Goal: Communication & Community: Share content

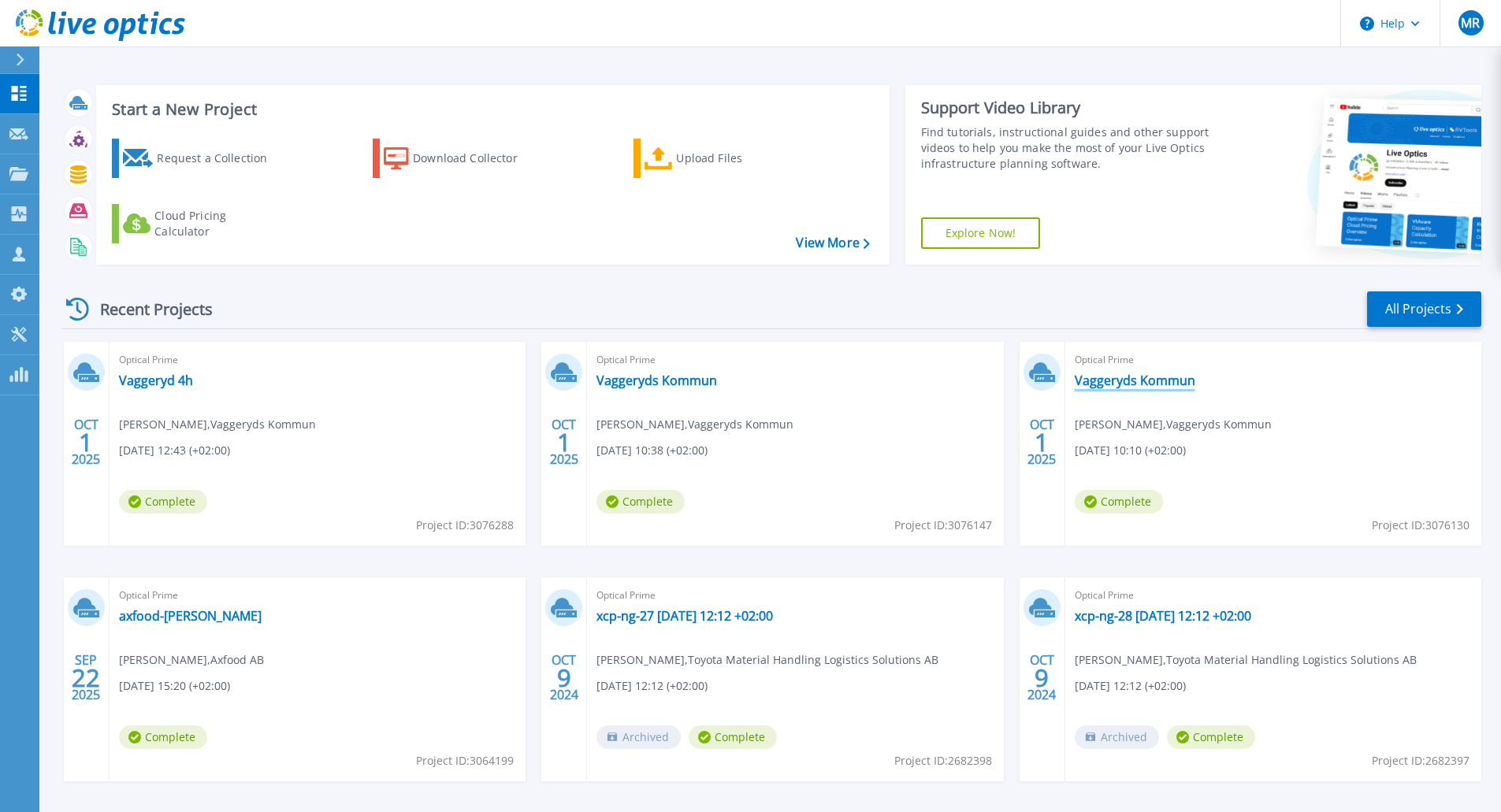
click at [1122, 380] on link "Vaggeryds Kommun" at bounding box center [1134, 381] width 120 height 16
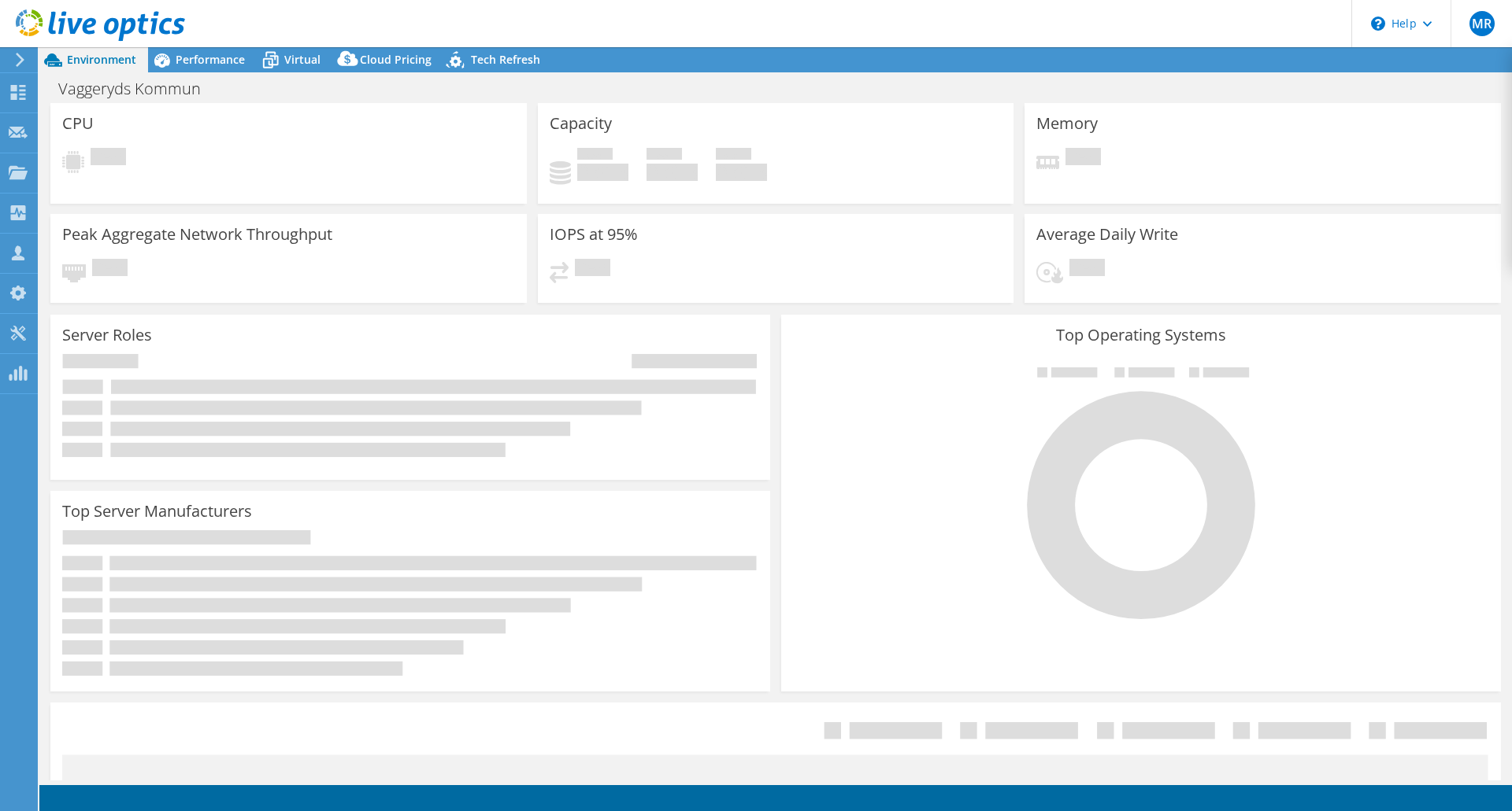
select select "USD"
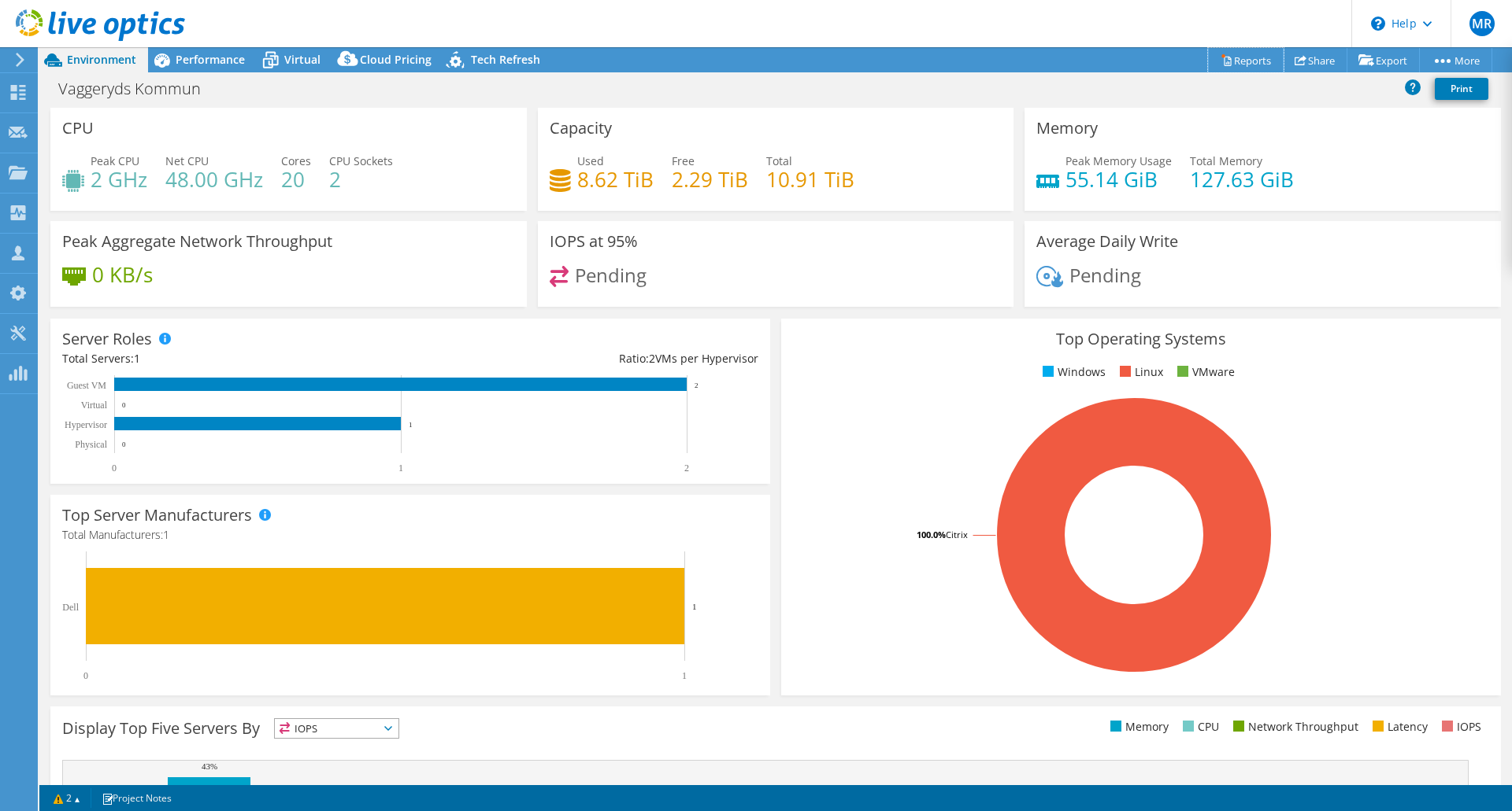
click at [1258, 60] on link "Reports" at bounding box center [1245, 60] width 75 height 24
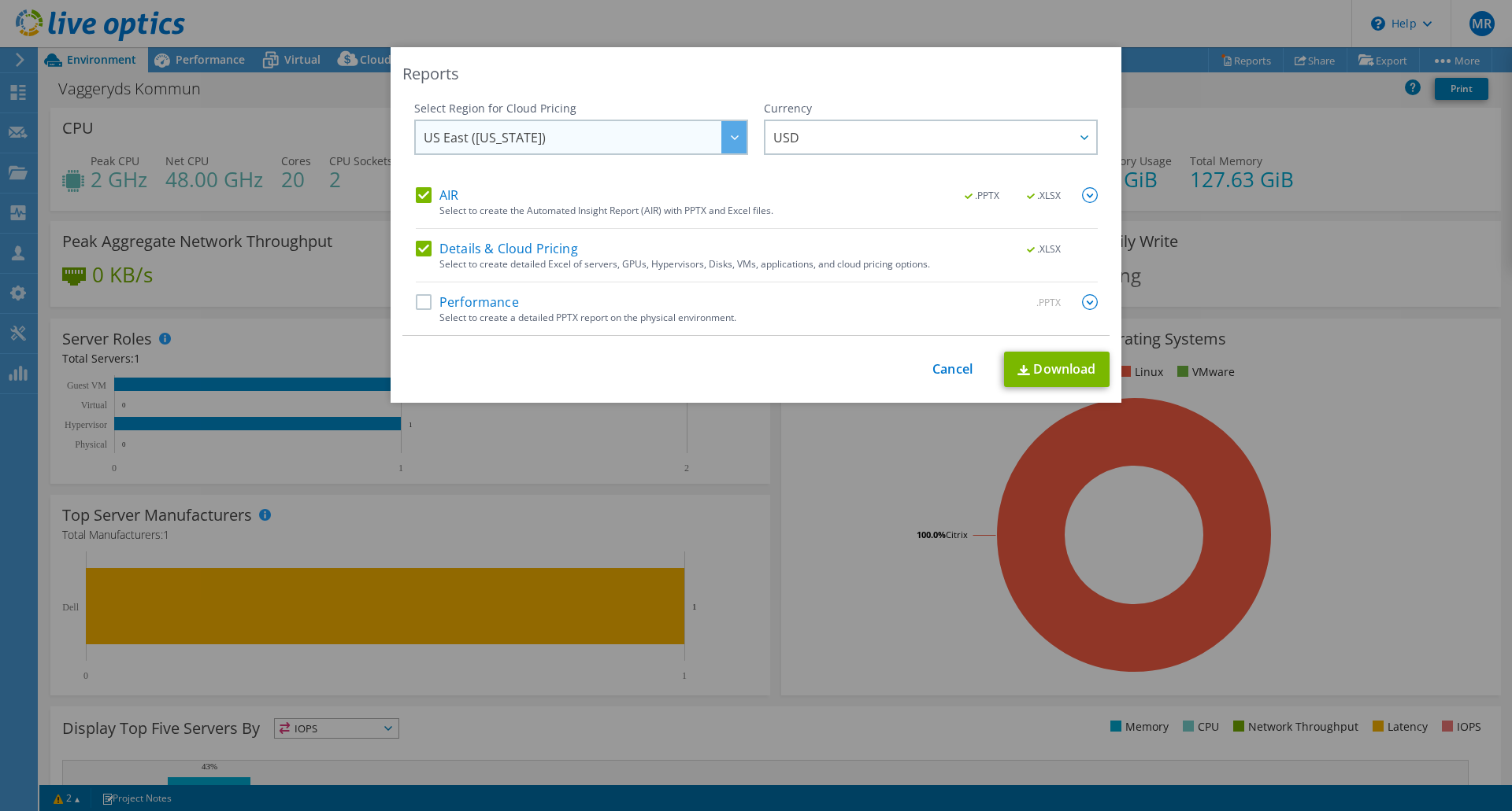
click at [721, 141] on div at bounding box center [733, 137] width 25 height 32
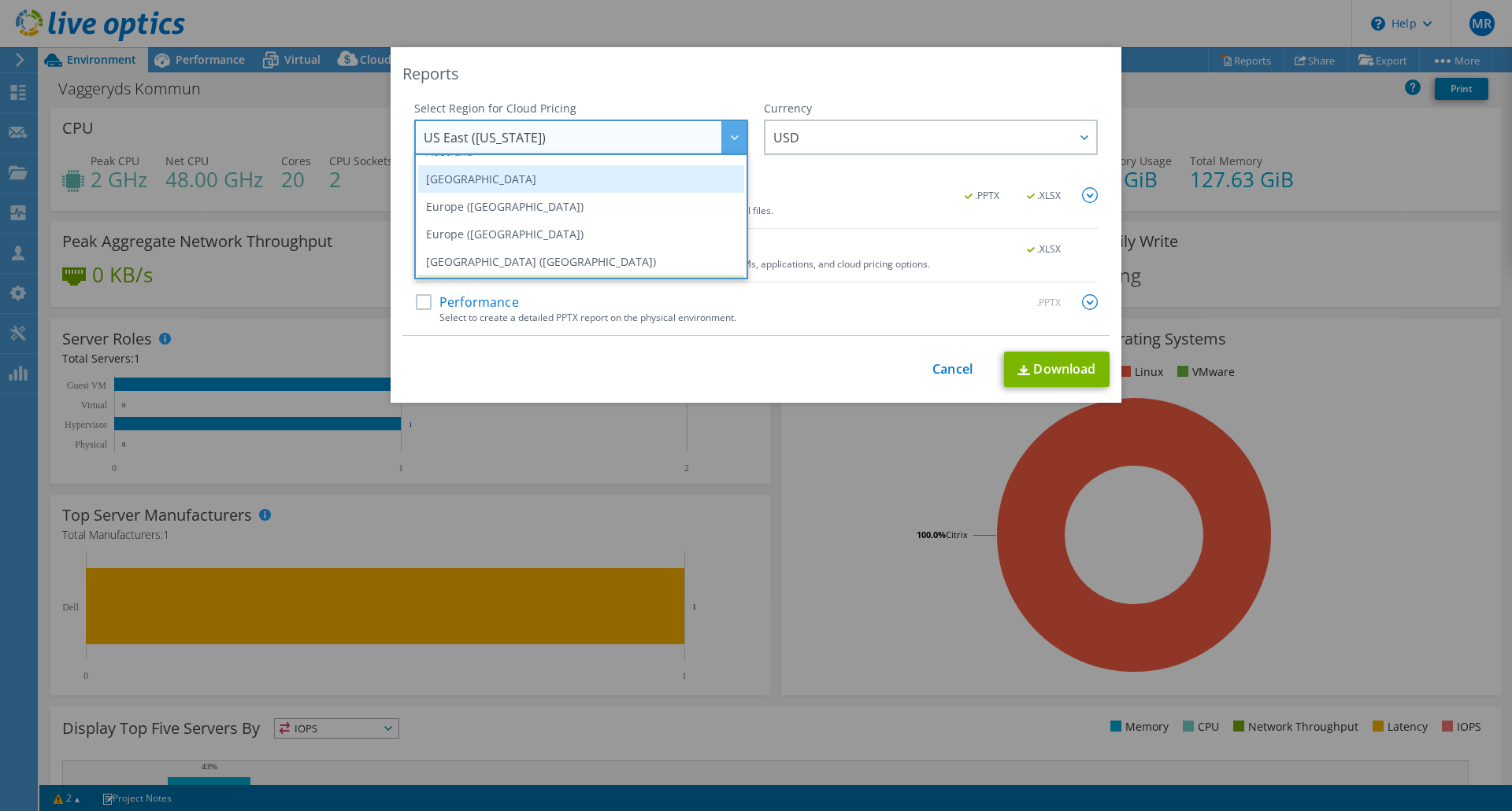
scroll to position [134, 0]
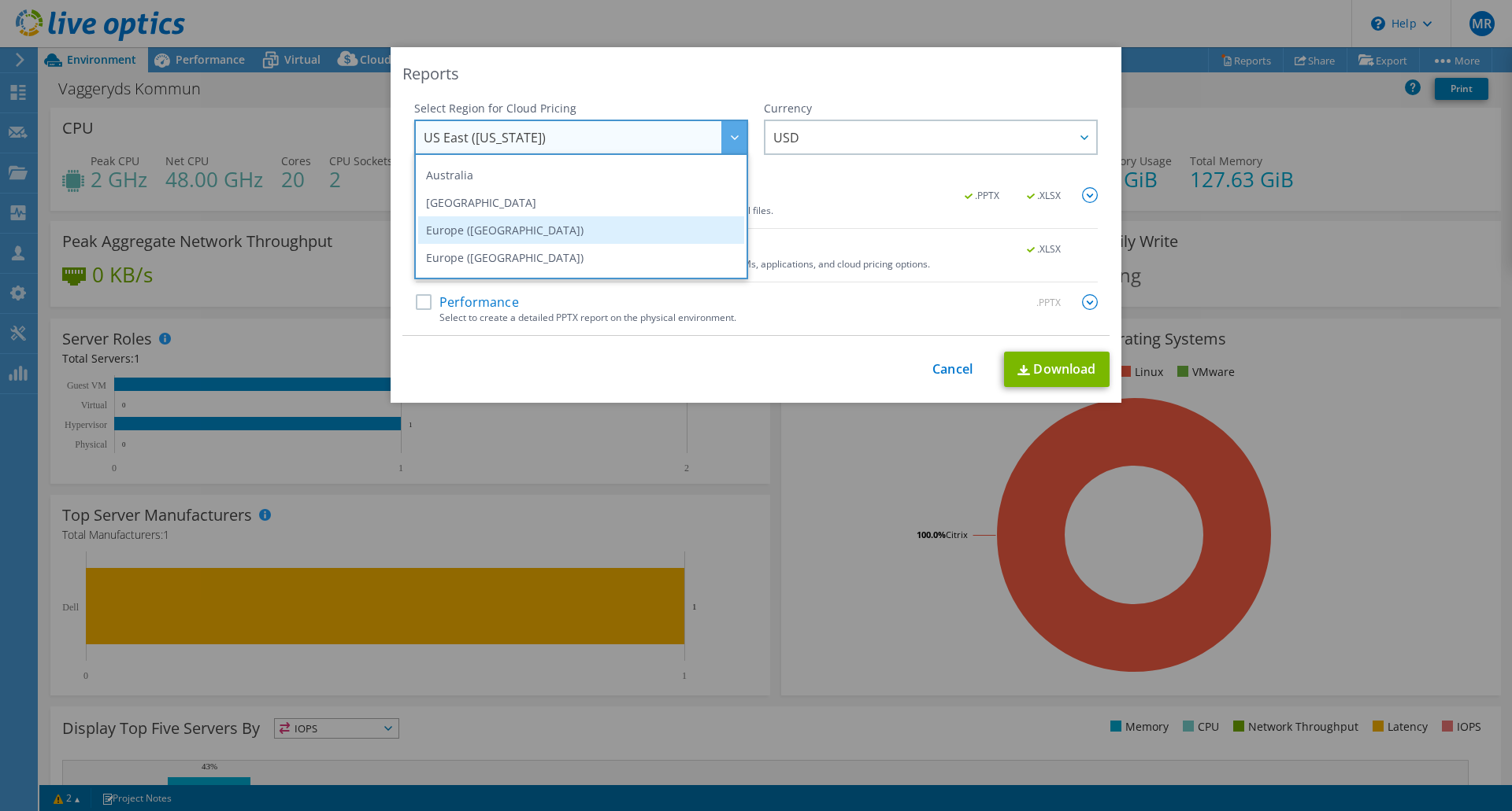
click at [551, 223] on li "Europe (Frankfurt)" at bounding box center [580, 230] width 326 height 27
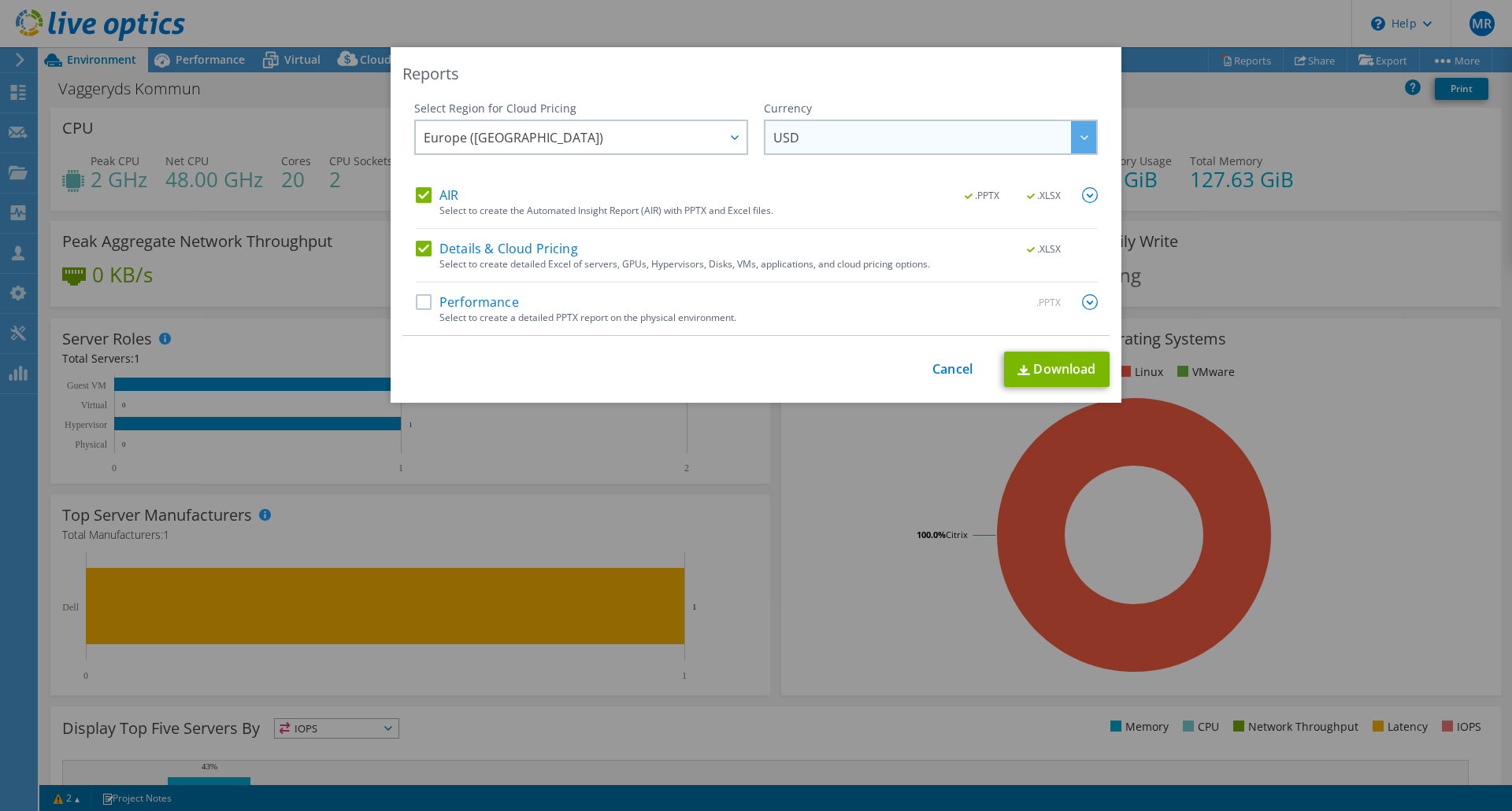
click at [929, 151] on span "USD" at bounding box center [934, 137] width 323 height 32
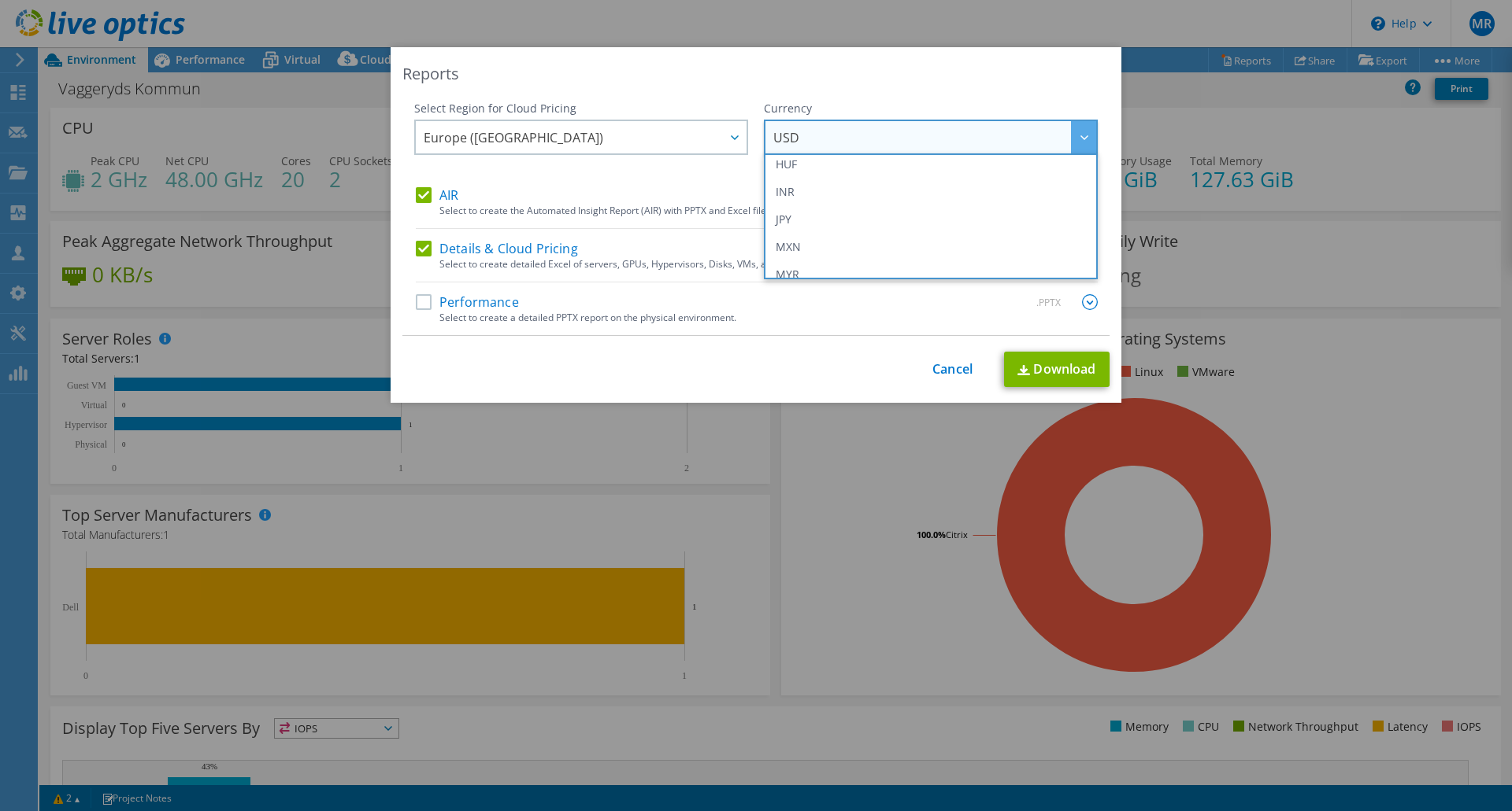
scroll to position [472, 0]
click at [893, 216] on li "SEK" at bounding box center [930, 222] width 326 height 27
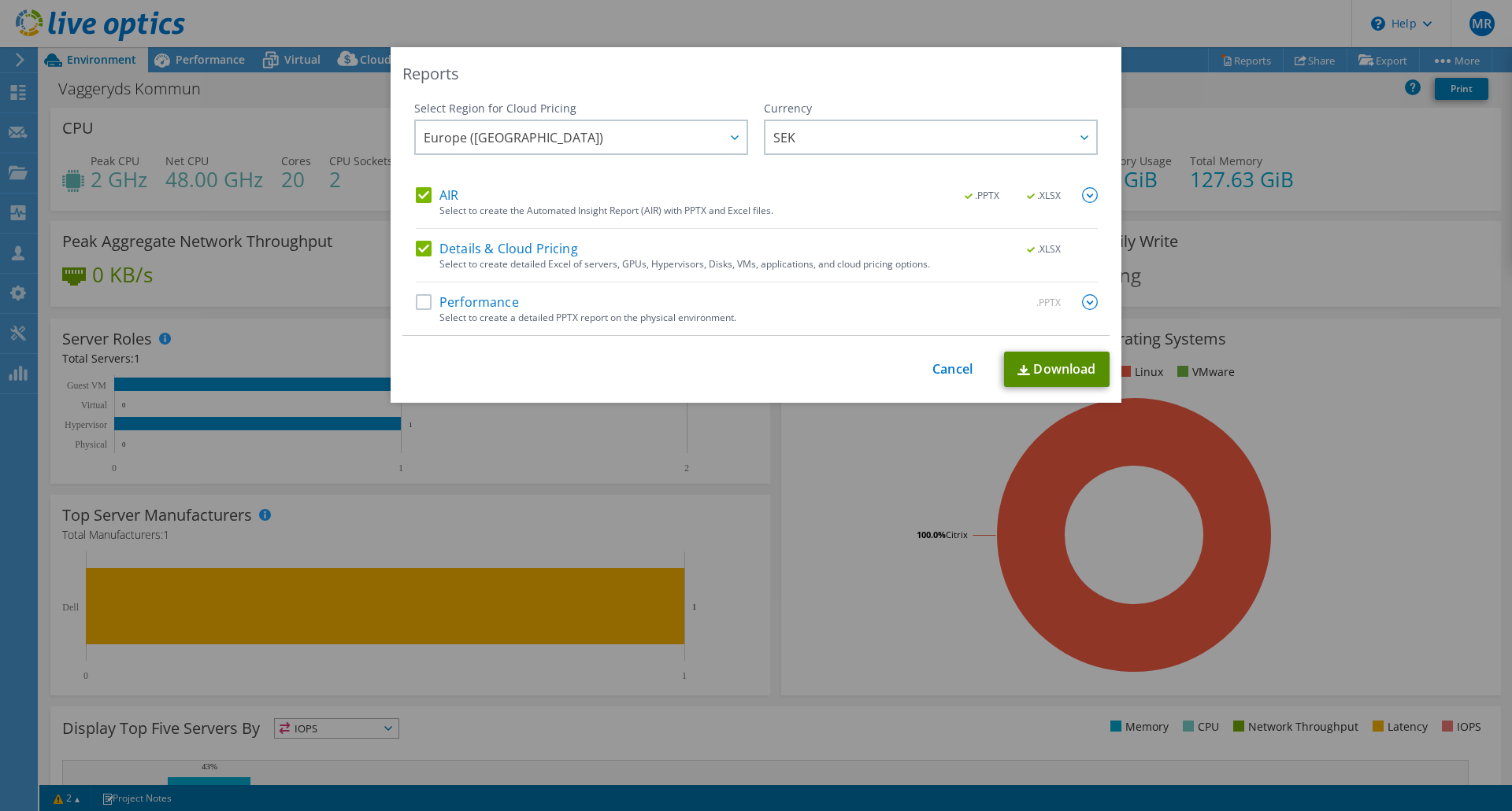
click at [1050, 373] on link "Download" at bounding box center [1057, 370] width 105 height 36
click at [953, 367] on link "Cancel" at bounding box center [952, 370] width 40 height 15
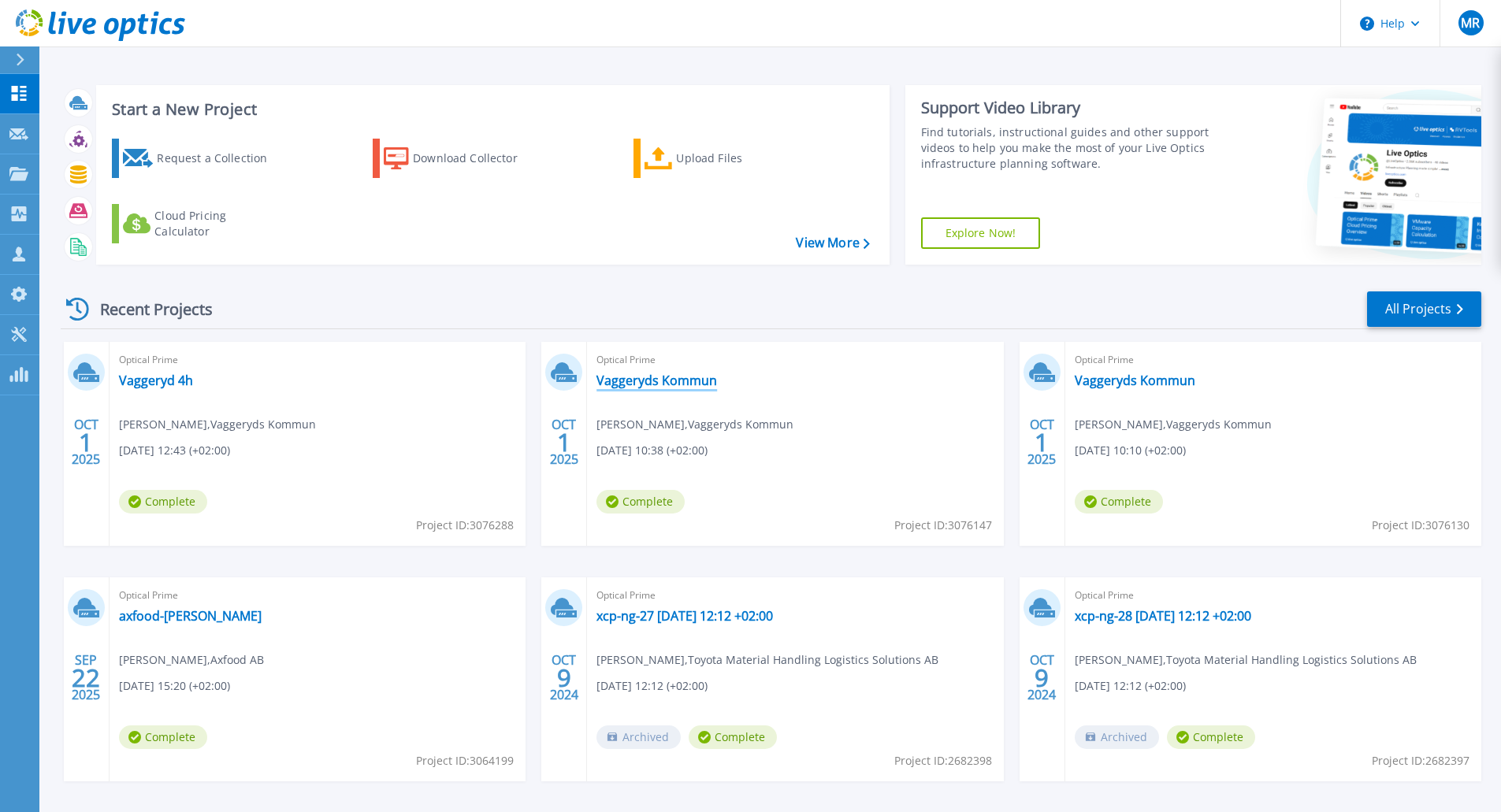
click at [661, 383] on link "Vaggeryds Kommun" at bounding box center [657, 381] width 120 height 16
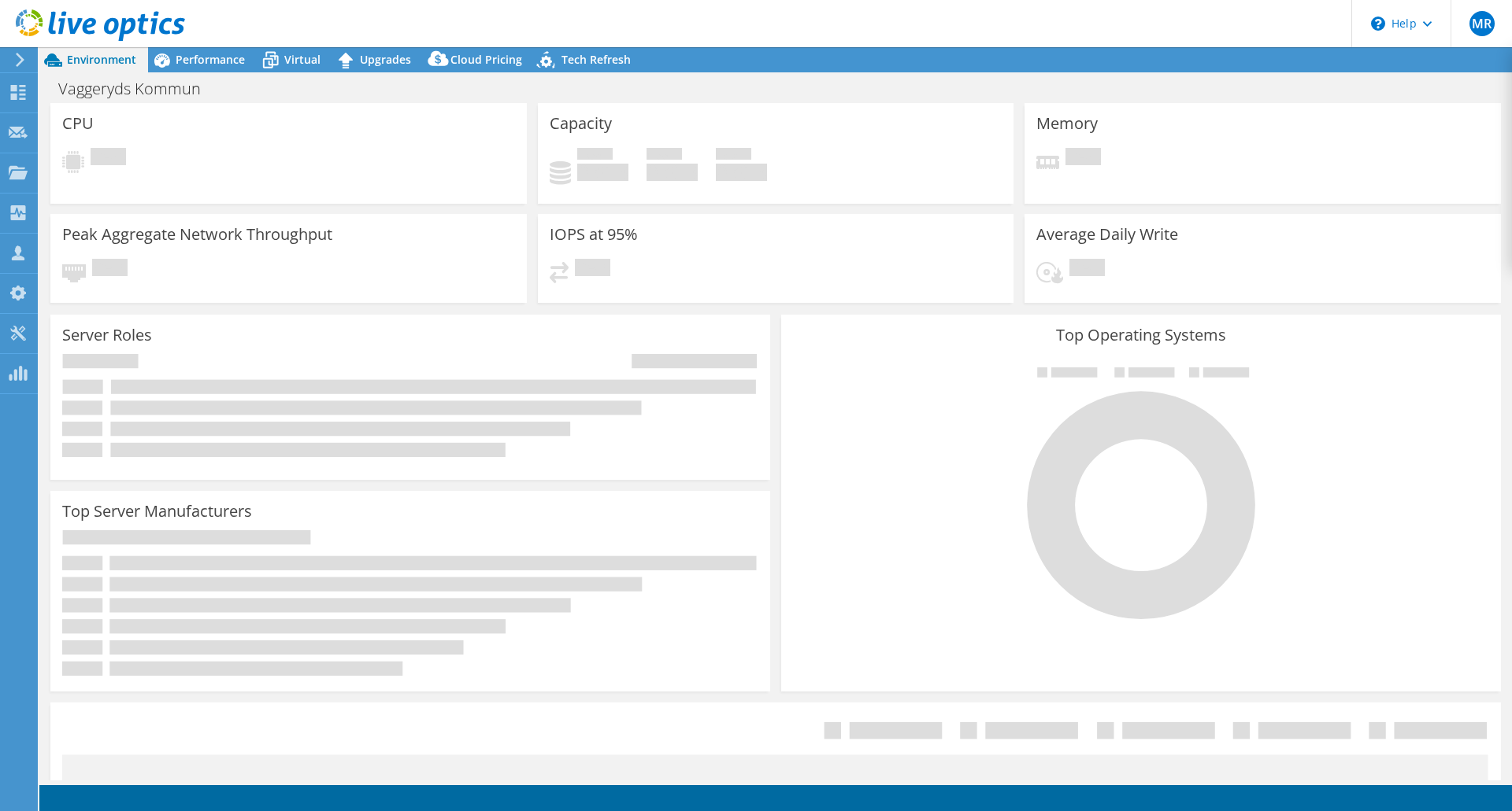
select select "USD"
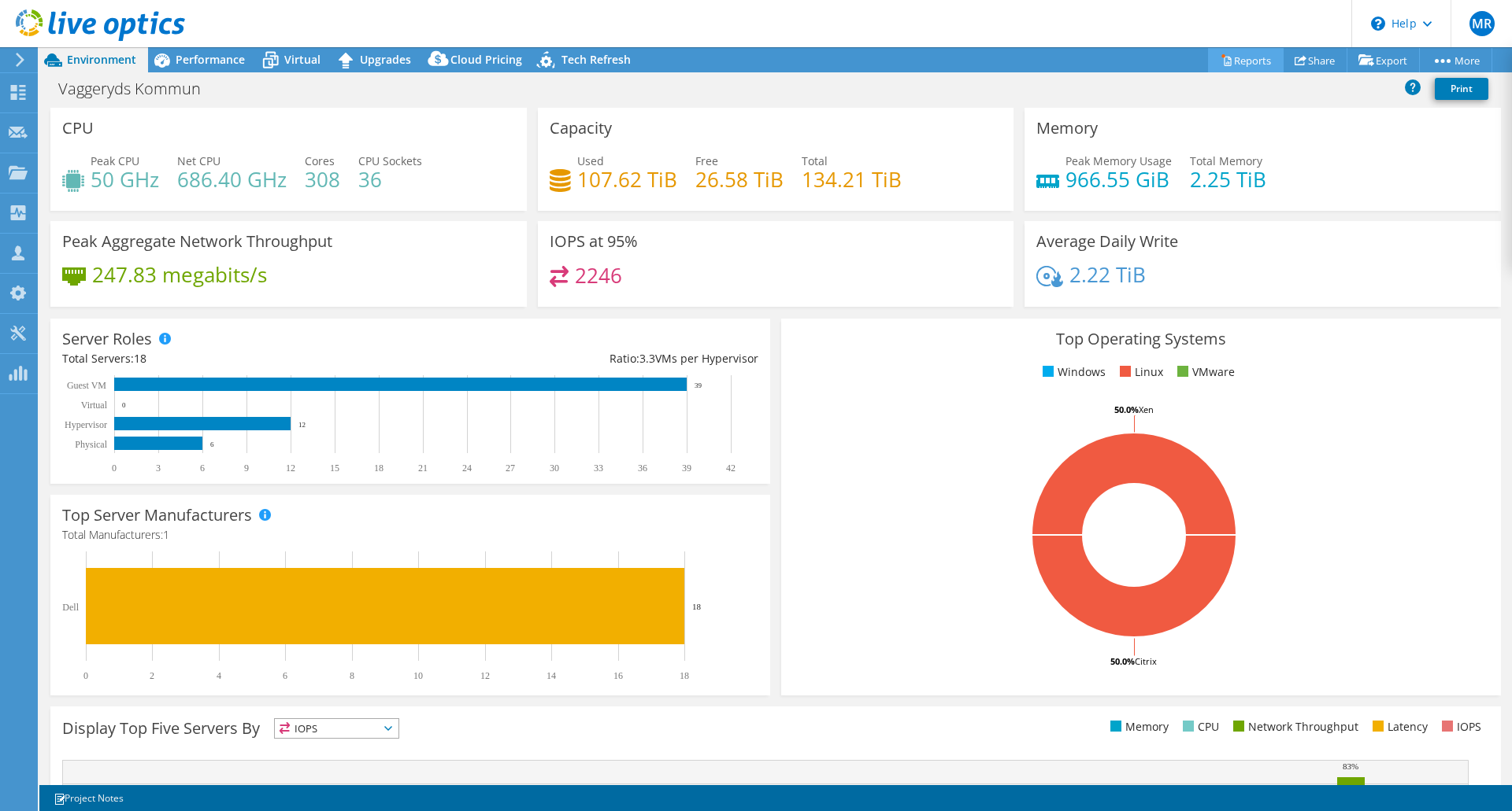
click at [1238, 57] on link "Reports" at bounding box center [1245, 60] width 75 height 24
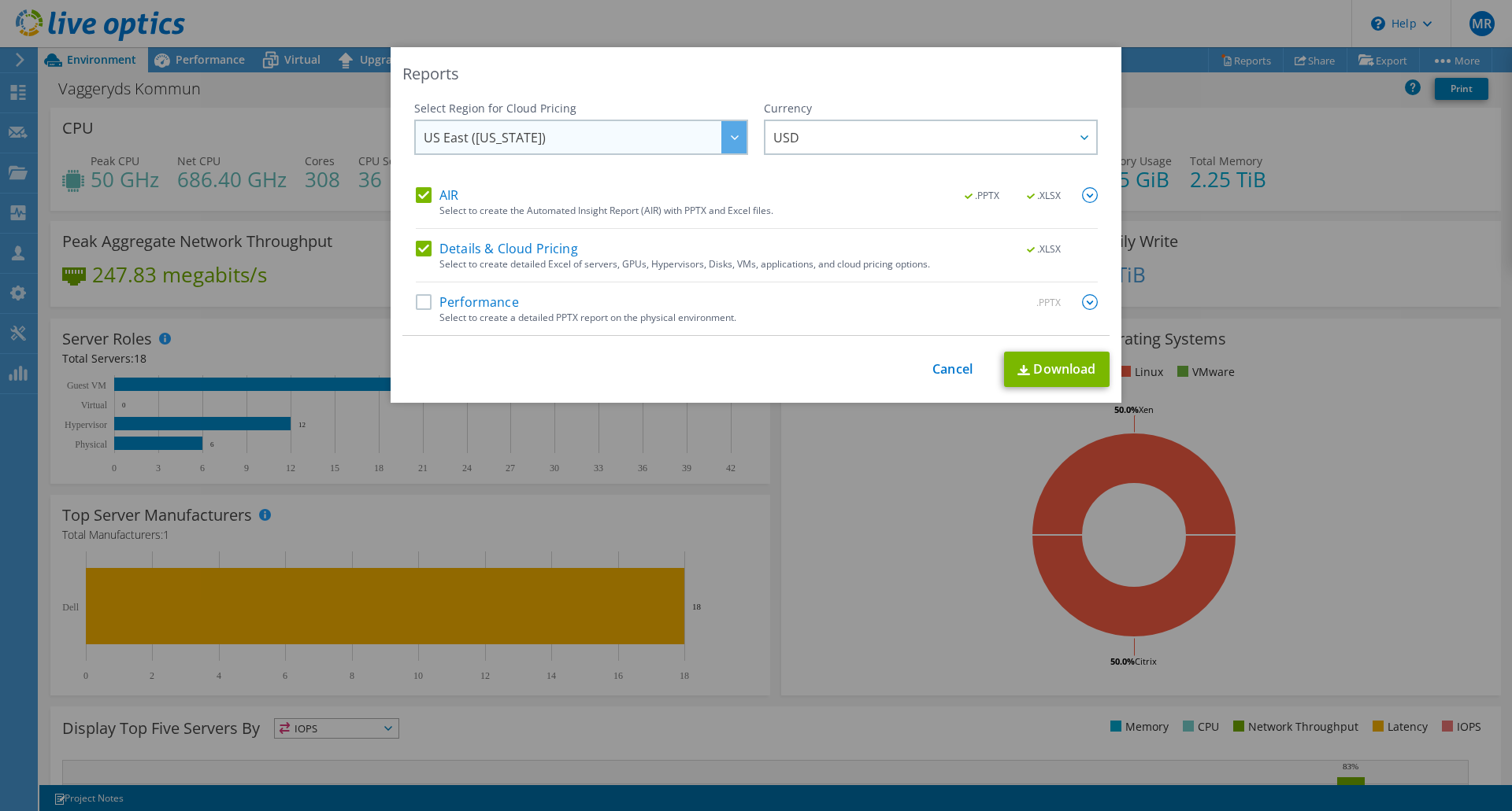
click at [704, 122] on div "US East (Virginia) Asia Pacific (Hong Kong) Asia Pacific (Mumbai) Asia Pacific …" at bounding box center [580, 137] width 333 height 36
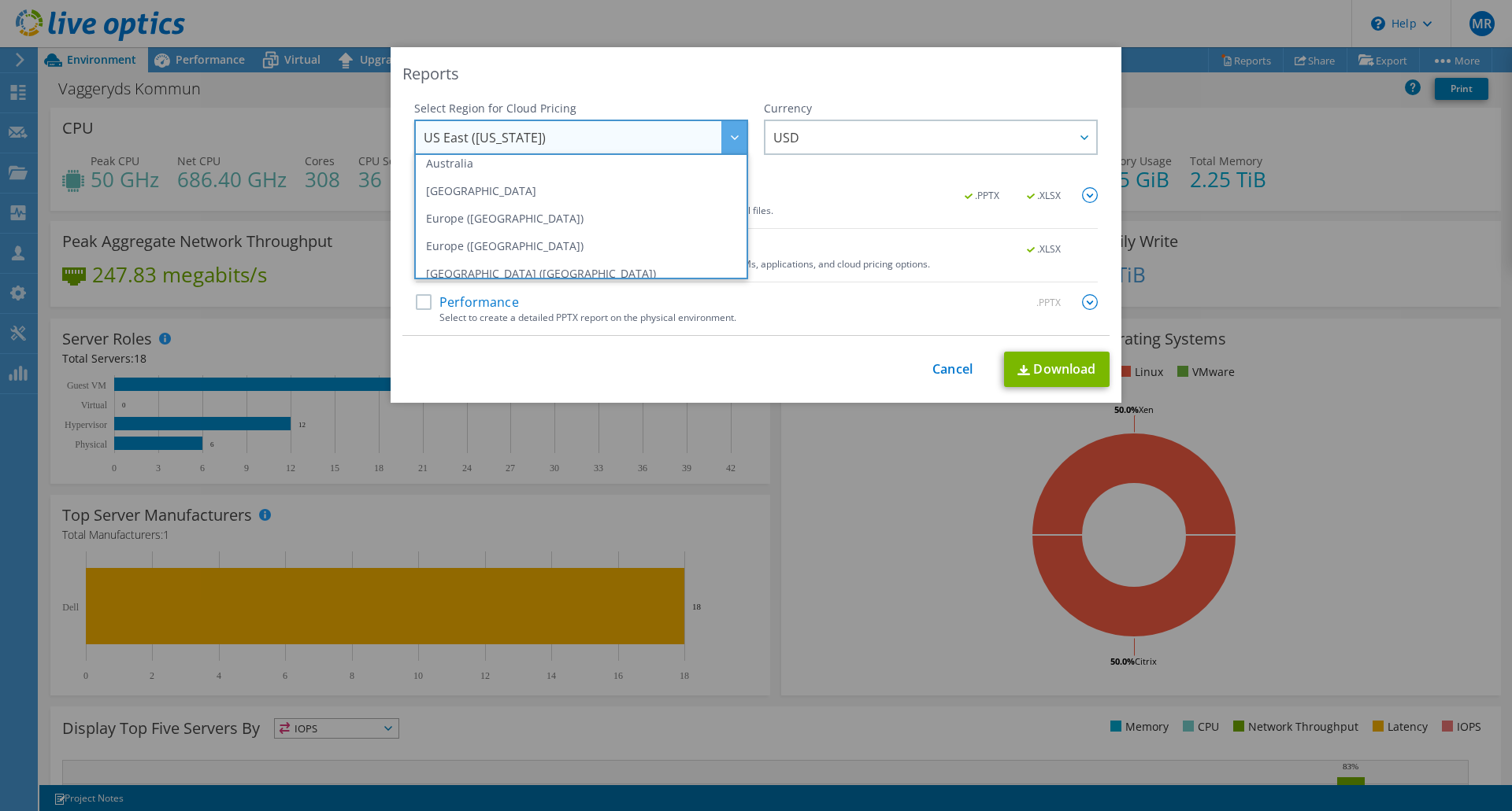
scroll to position [158, 0]
click at [586, 198] on li "Europe ([GEOGRAPHIC_DATA])" at bounding box center [580, 206] width 326 height 27
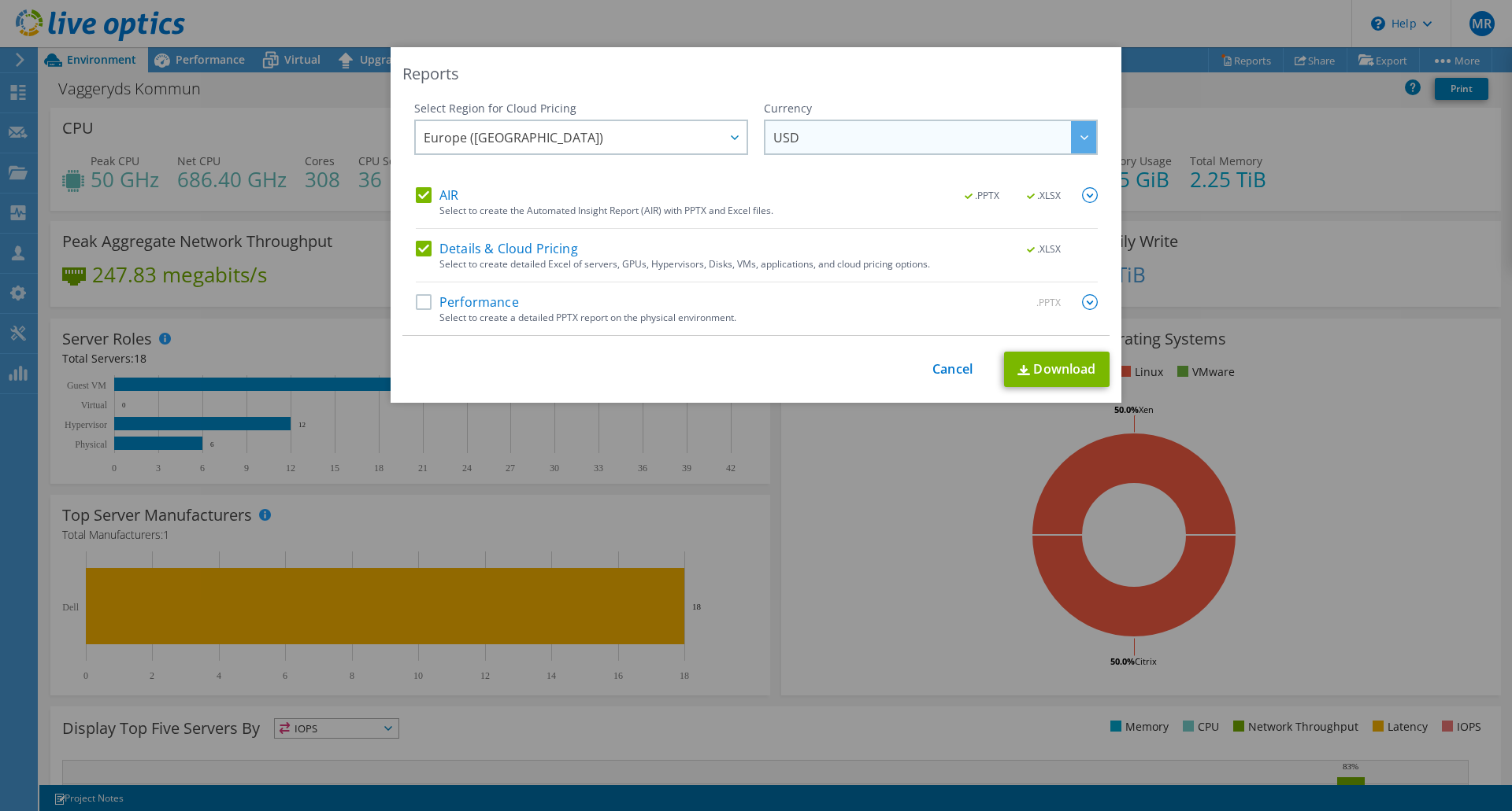
click at [816, 144] on span "USD" at bounding box center [934, 137] width 323 height 32
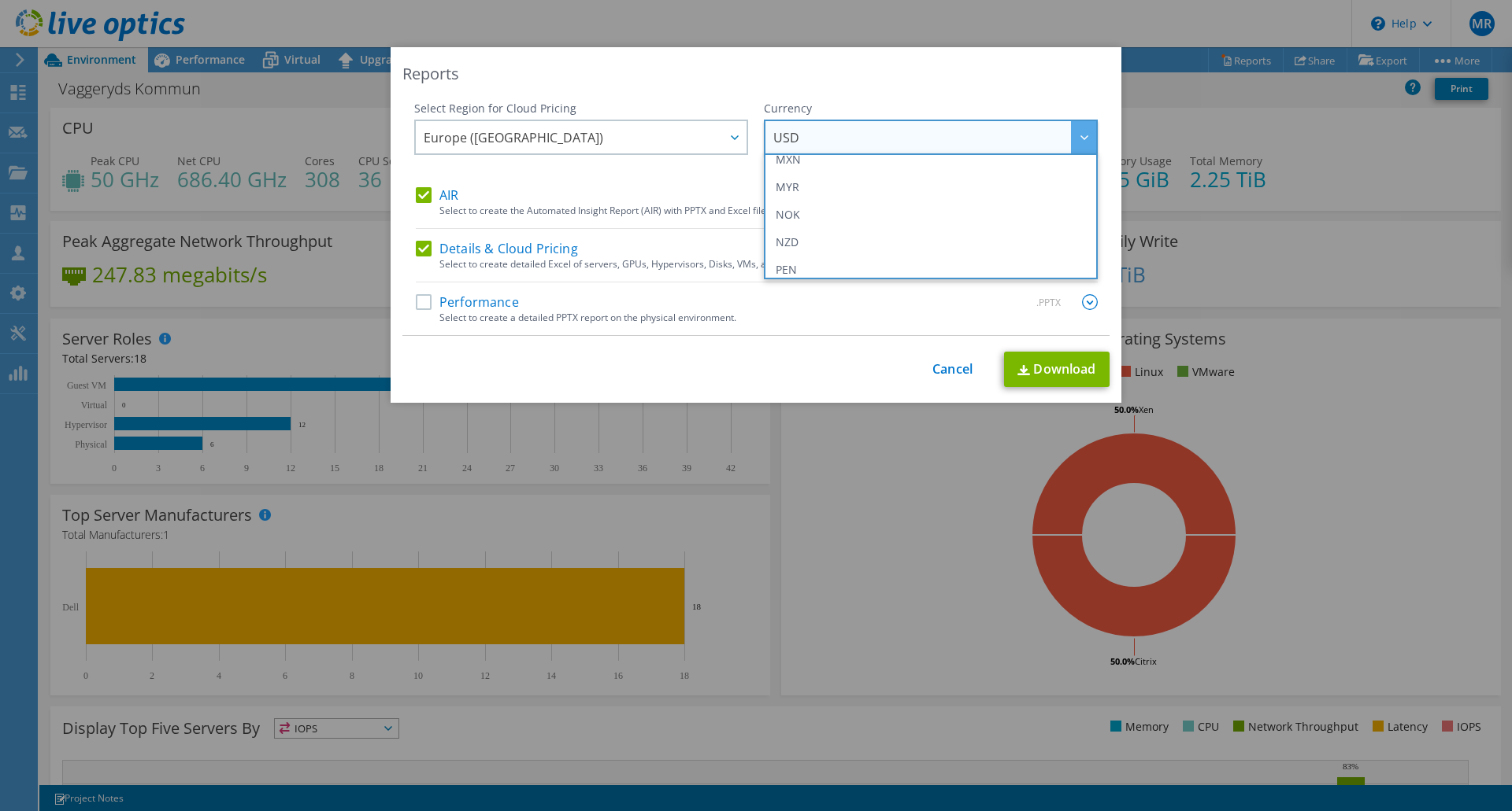
scroll to position [472, 0]
click at [816, 213] on li "SEK" at bounding box center [930, 222] width 326 height 27
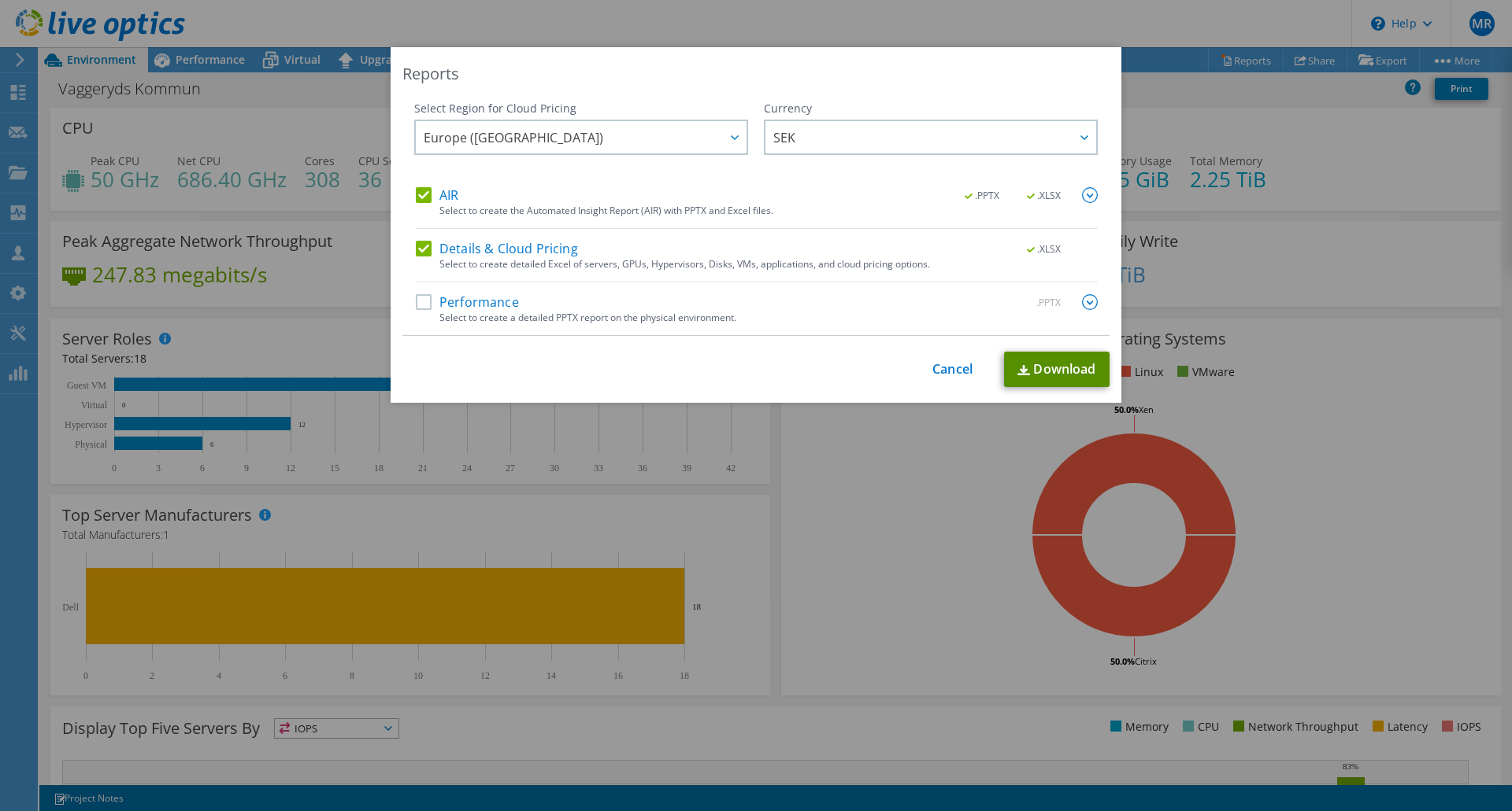
click at [1040, 362] on link "Download" at bounding box center [1057, 370] width 105 height 36
click at [933, 374] on link "Cancel" at bounding box center [952, 370] width 40 height 15
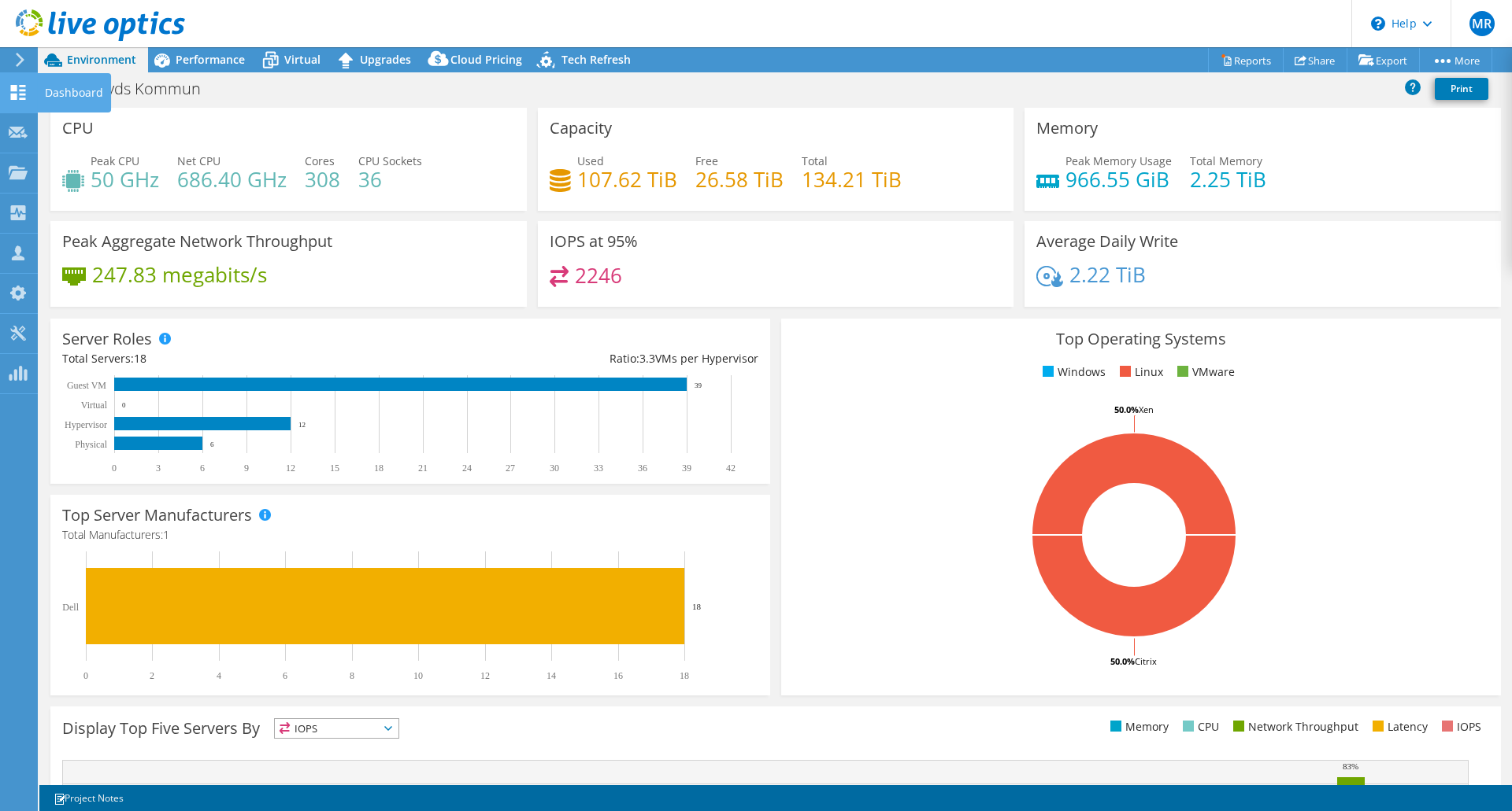
click at [25, 99] on use at bounding box center [19, 93] width 15 height 15
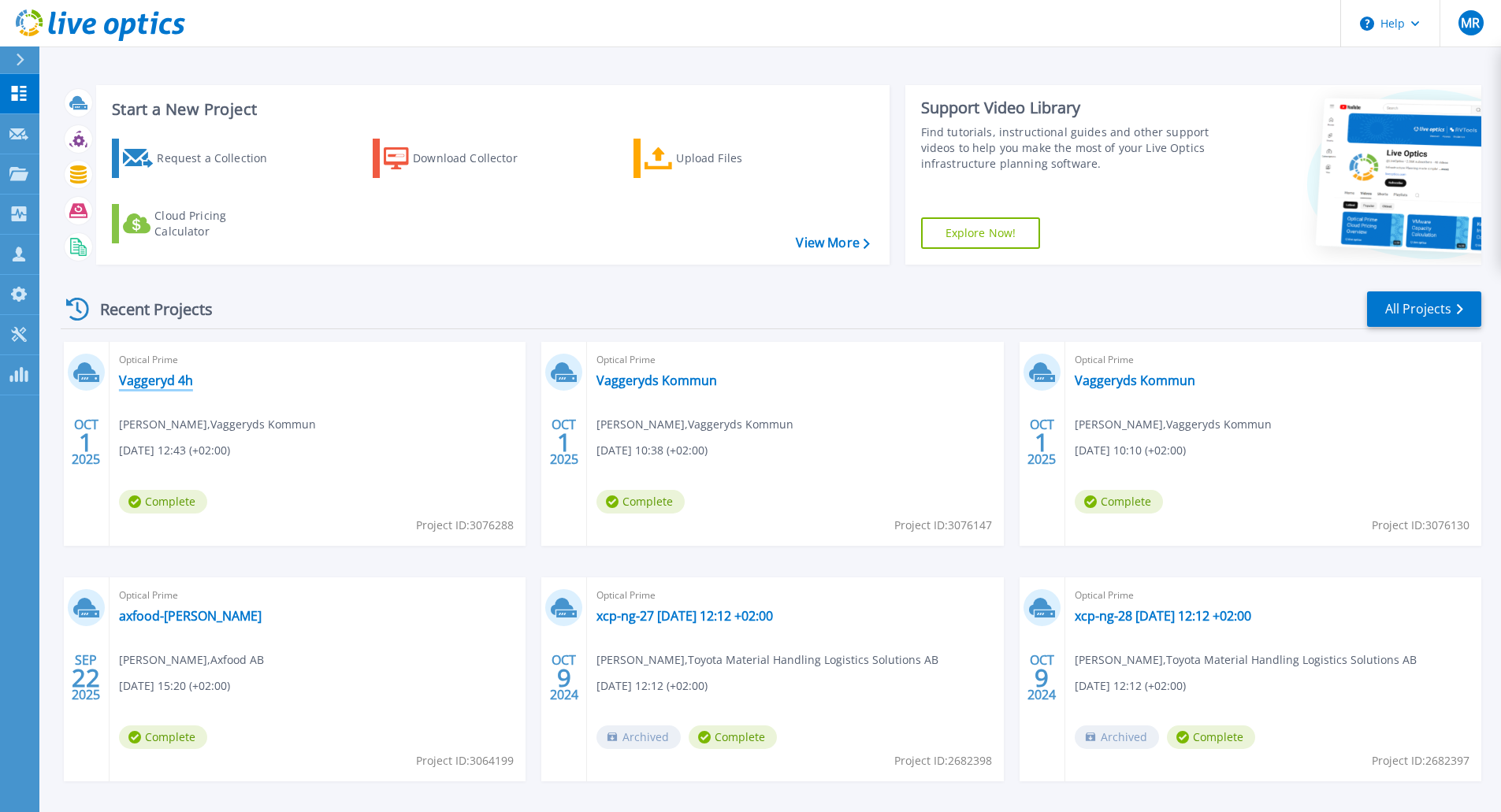
click at [163, 379] on link "Vaggeryd 4h" at bounding box center [156, 381] width 74 height 16
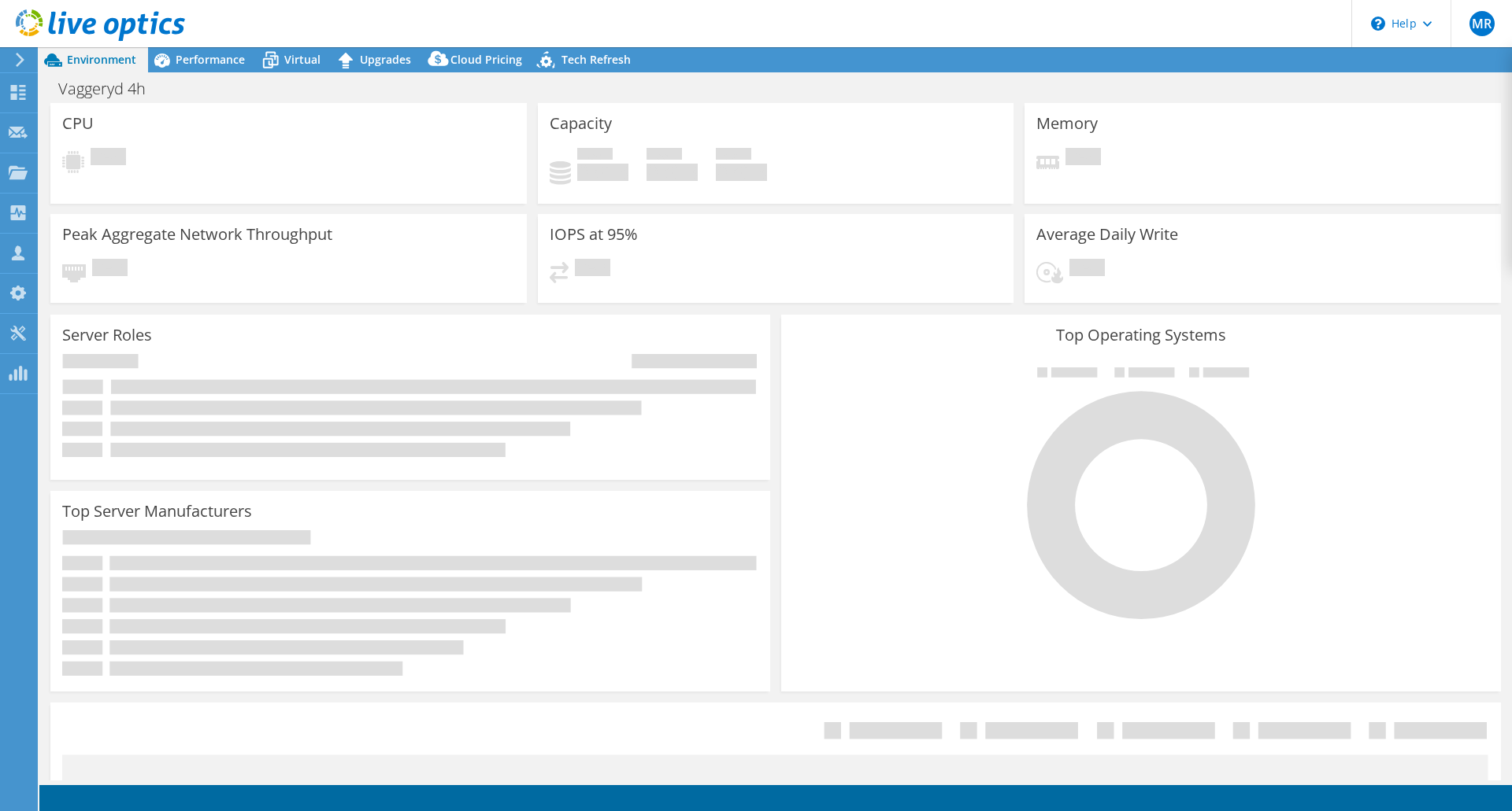
select select "USD"
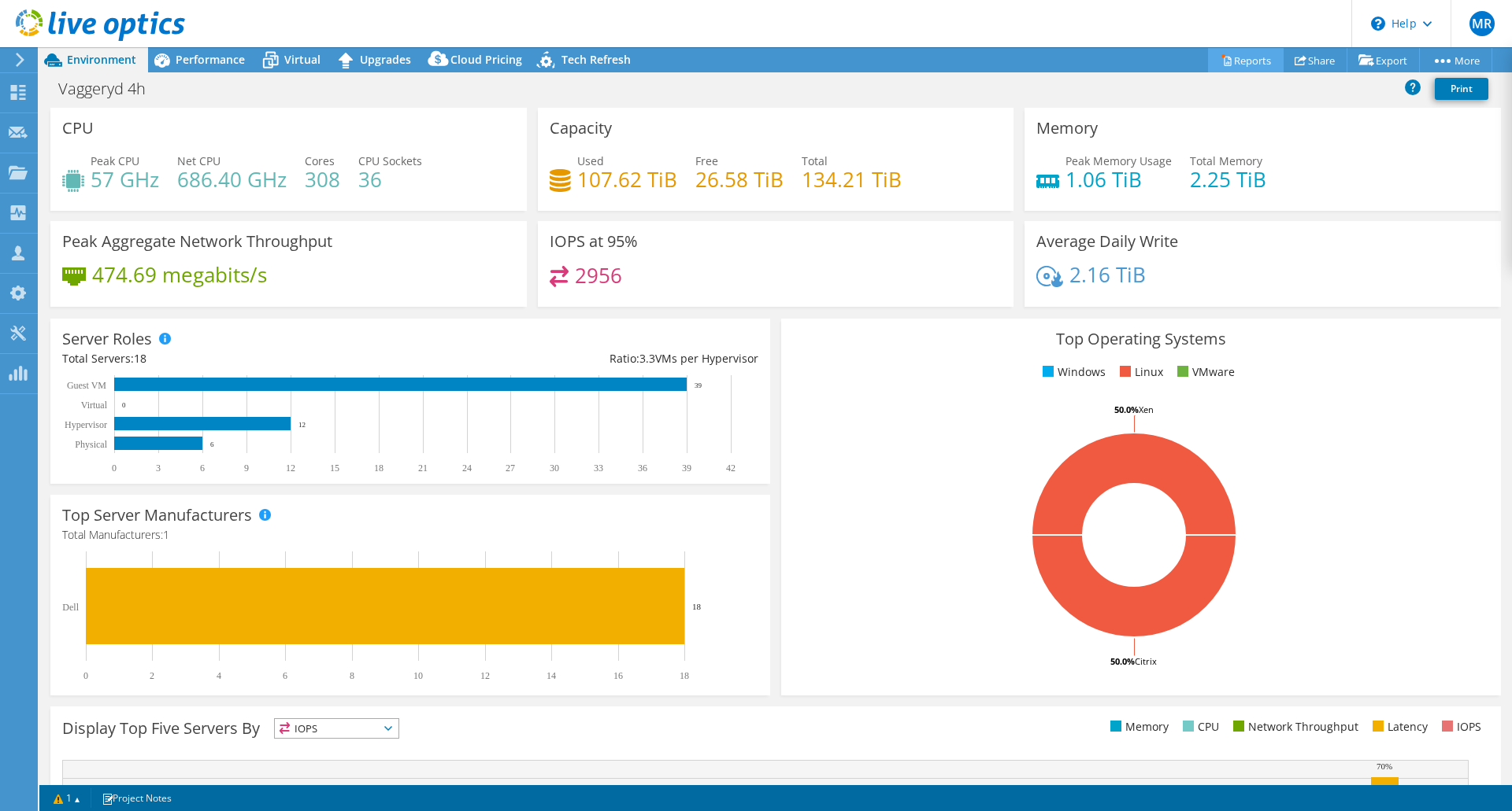
click at [1246, 63] on link "Reports" at bounding box center [1245, 60] width 75 height 24
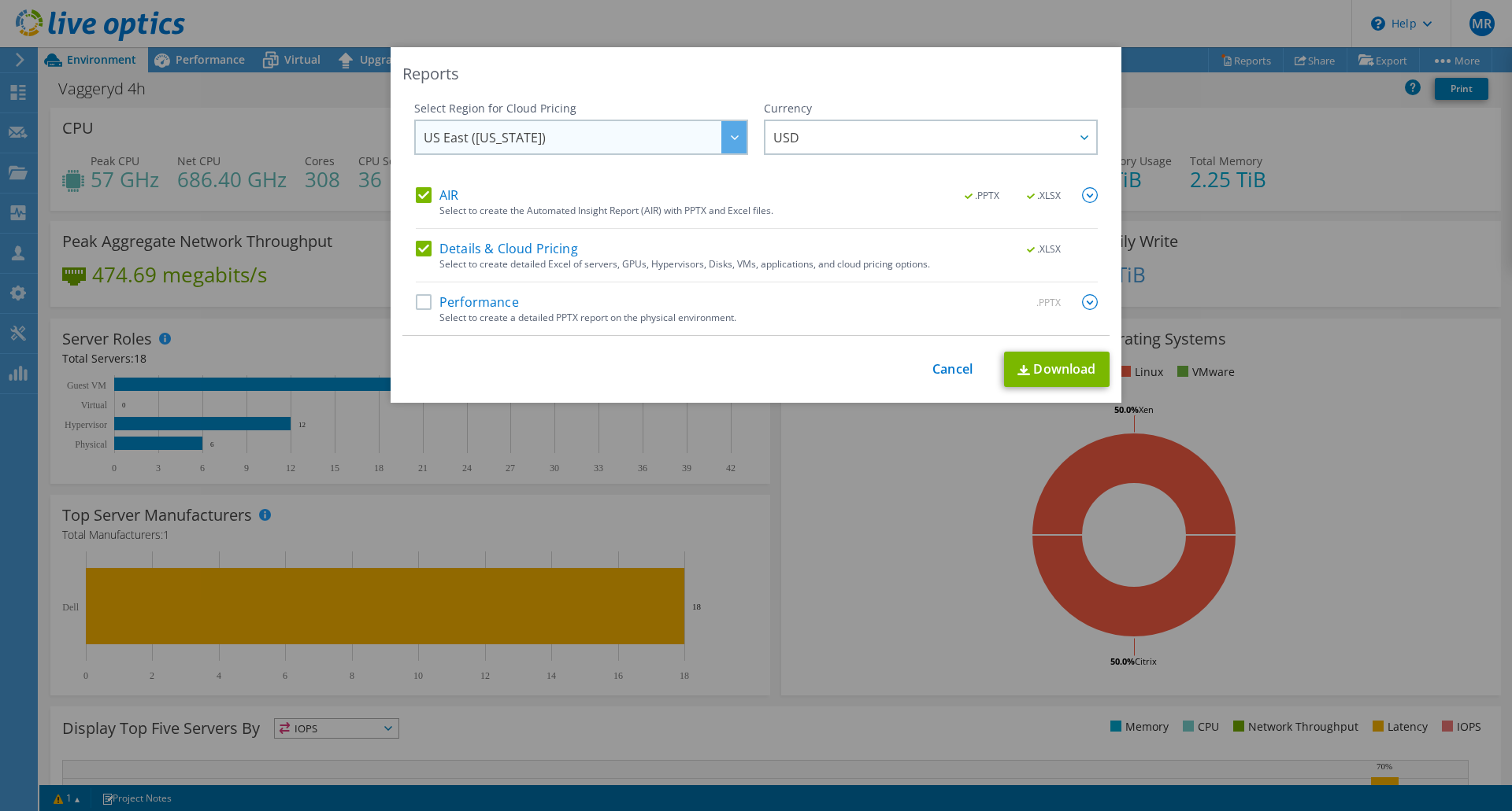
click at [710, 139] on span "US East ([US_STATE])" at bounding box center [585, 137] width 323 height 32
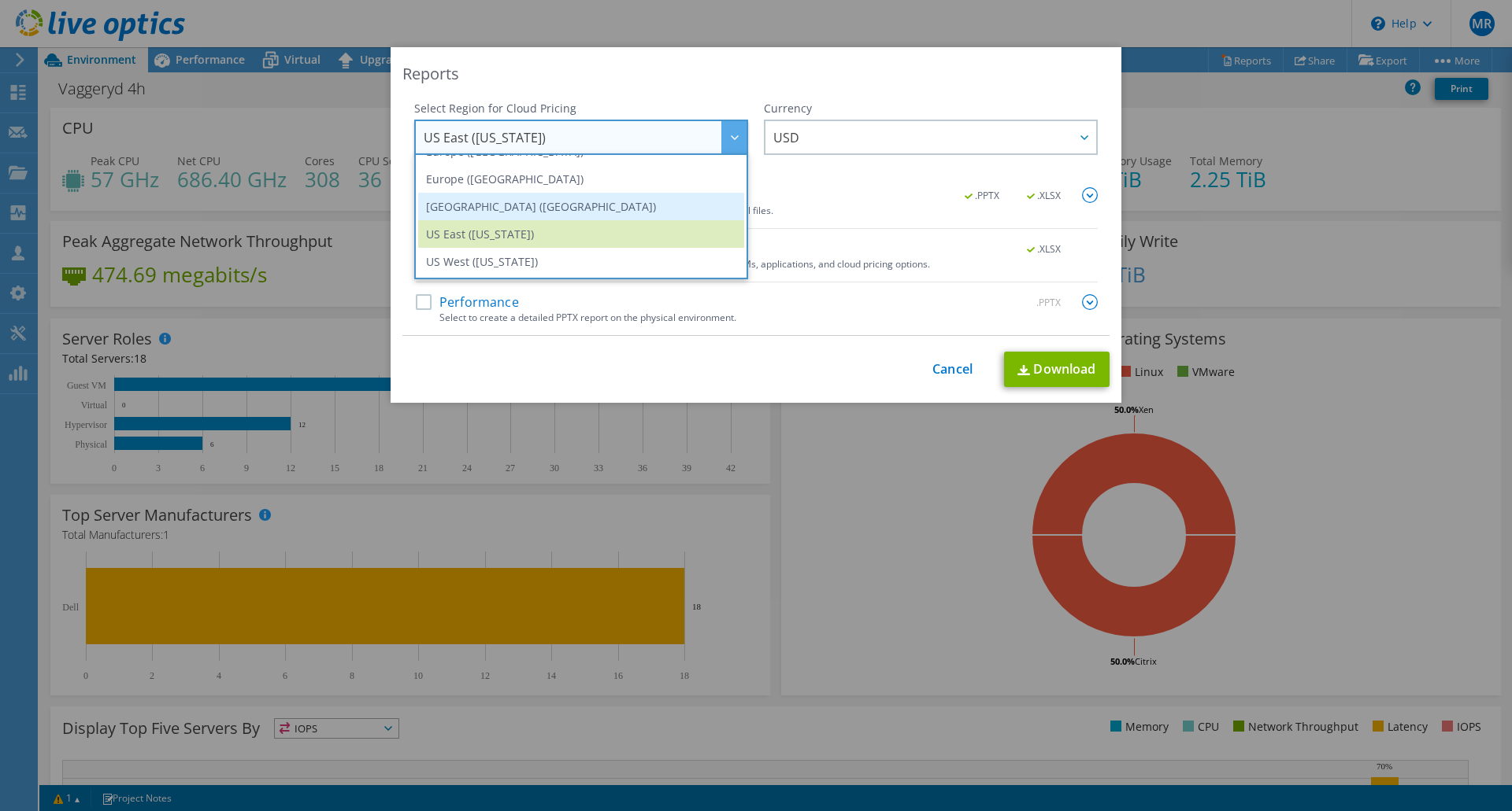
scroll to position [134, 0]
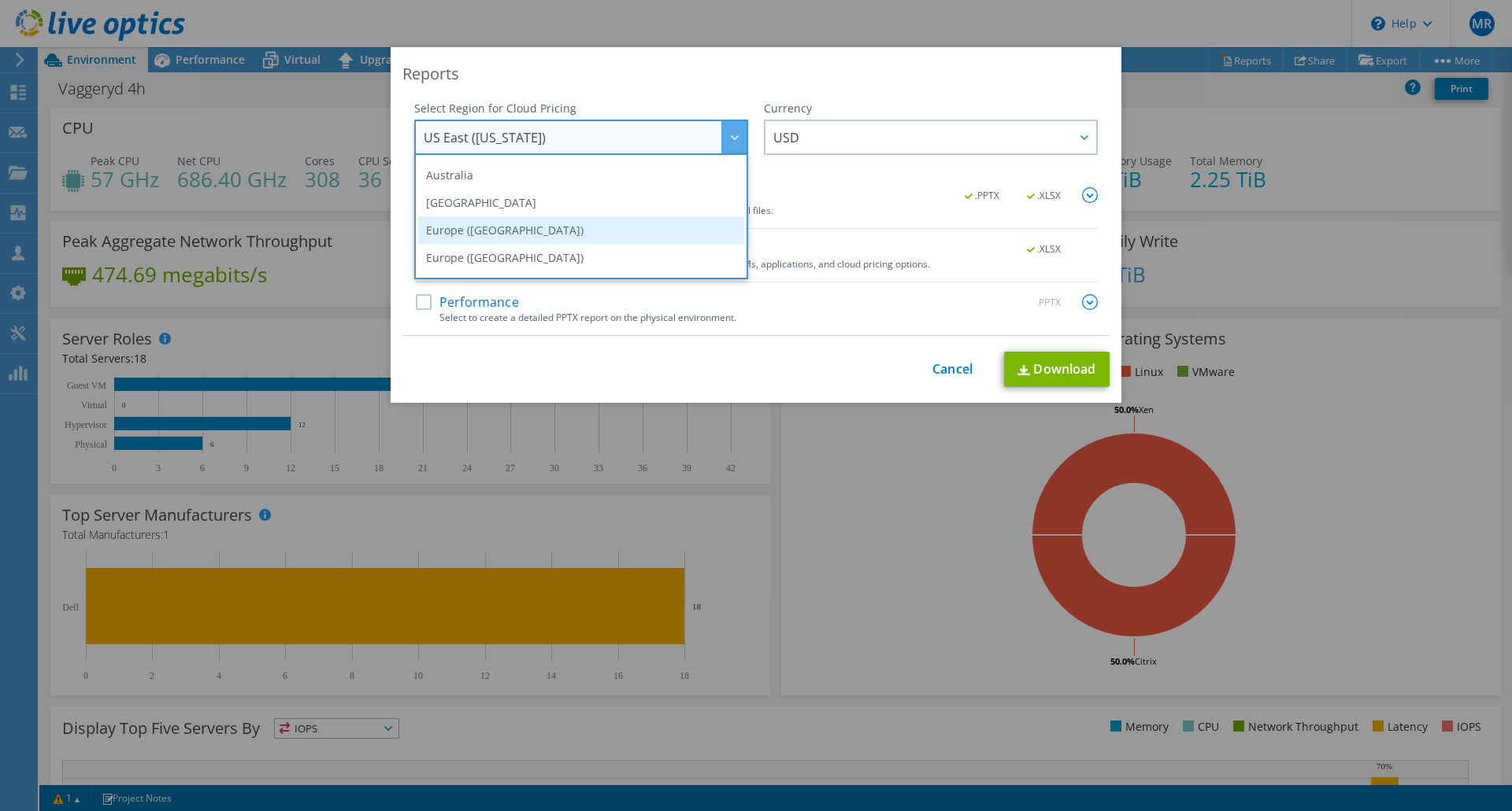
click at [603, 222] on li "Europe (Frankfurt)" at bounding box center [580, 230] width 326 height 27
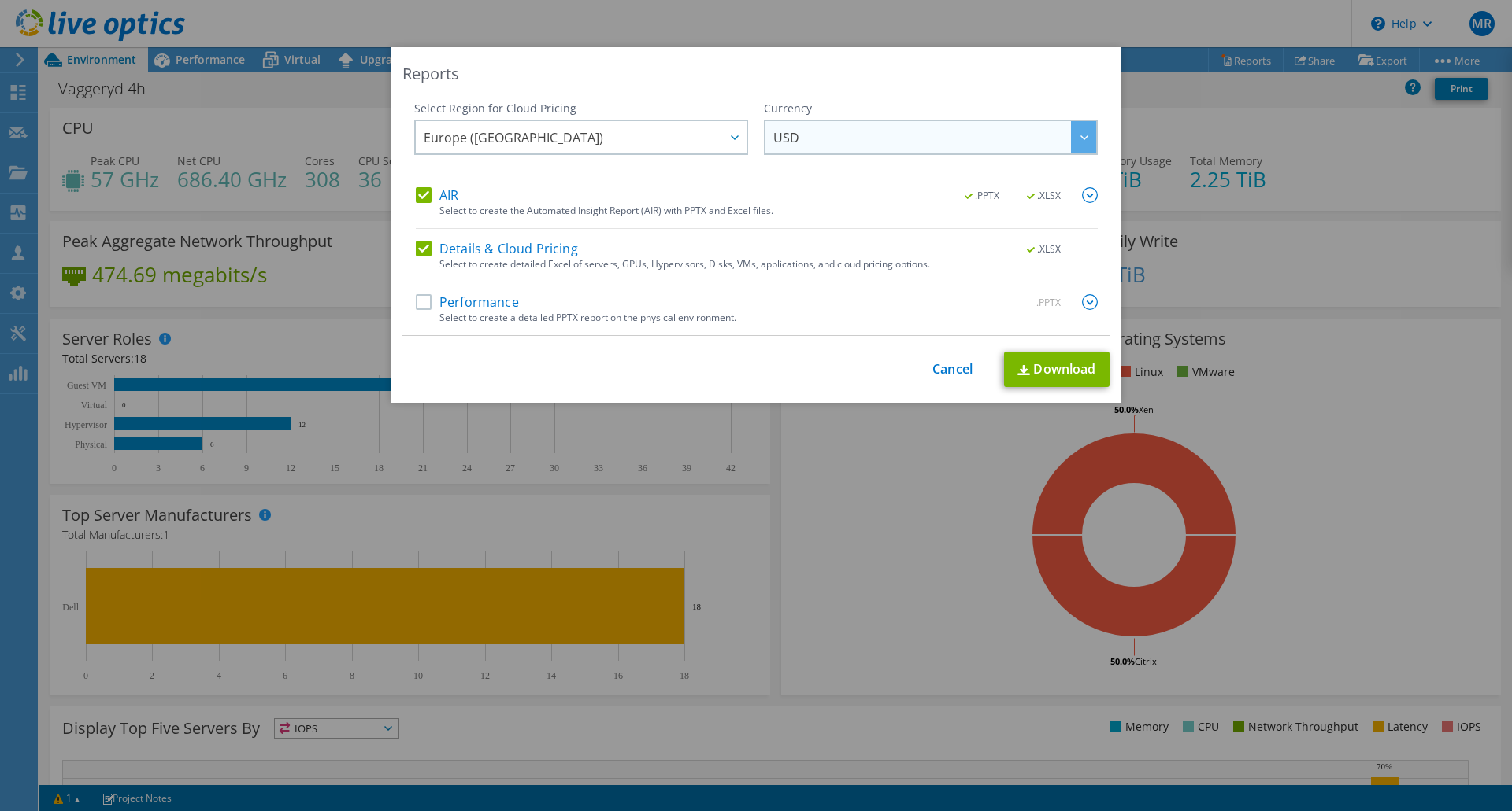
click at [806, 141] on span "USD" at bounding box center [934, 137] width 323 height 32
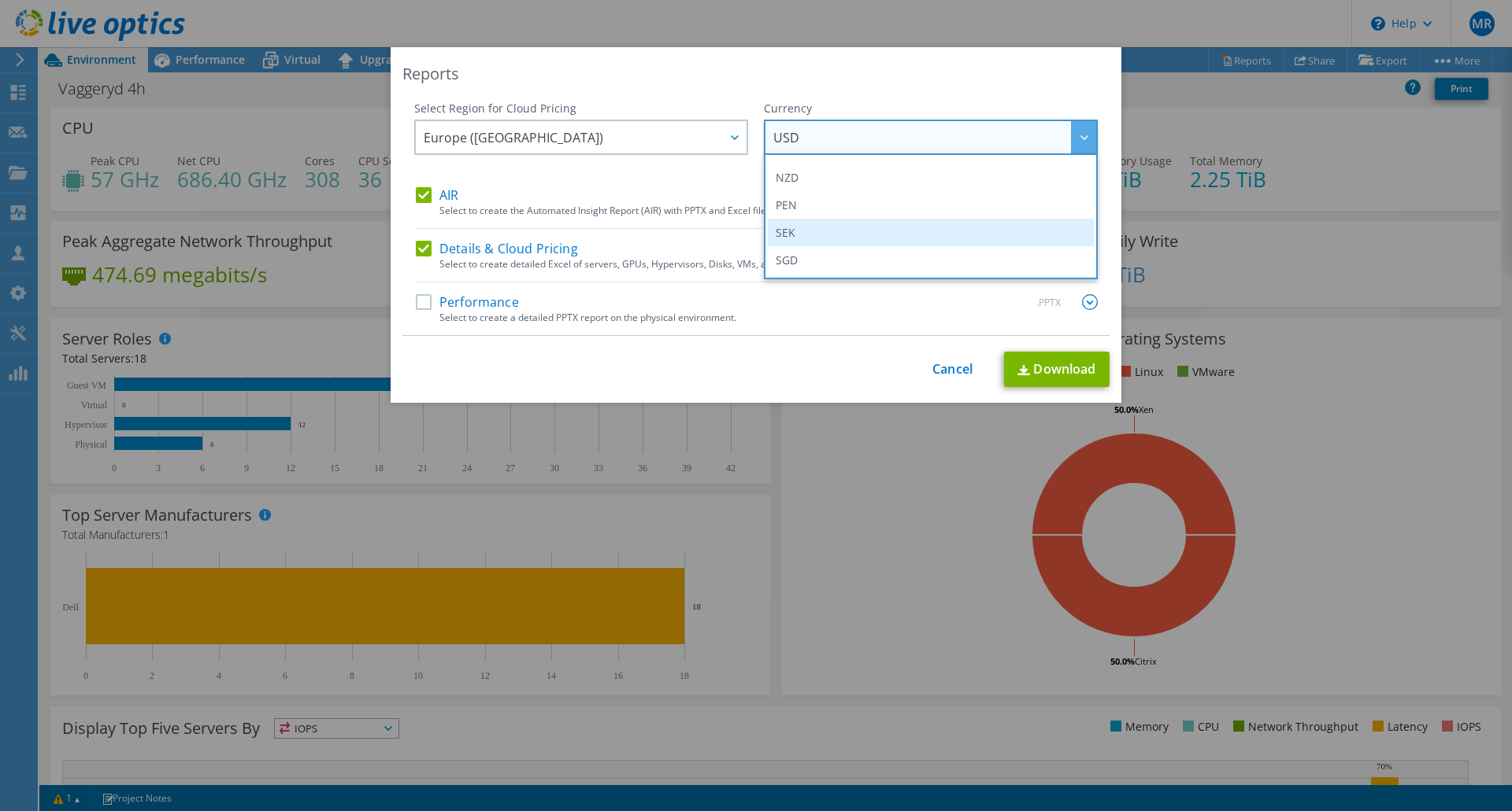
scroll to position [472, 0]
click at [841, 212] on li "SEK" at bounding box center [930, 222] width 326 height 27
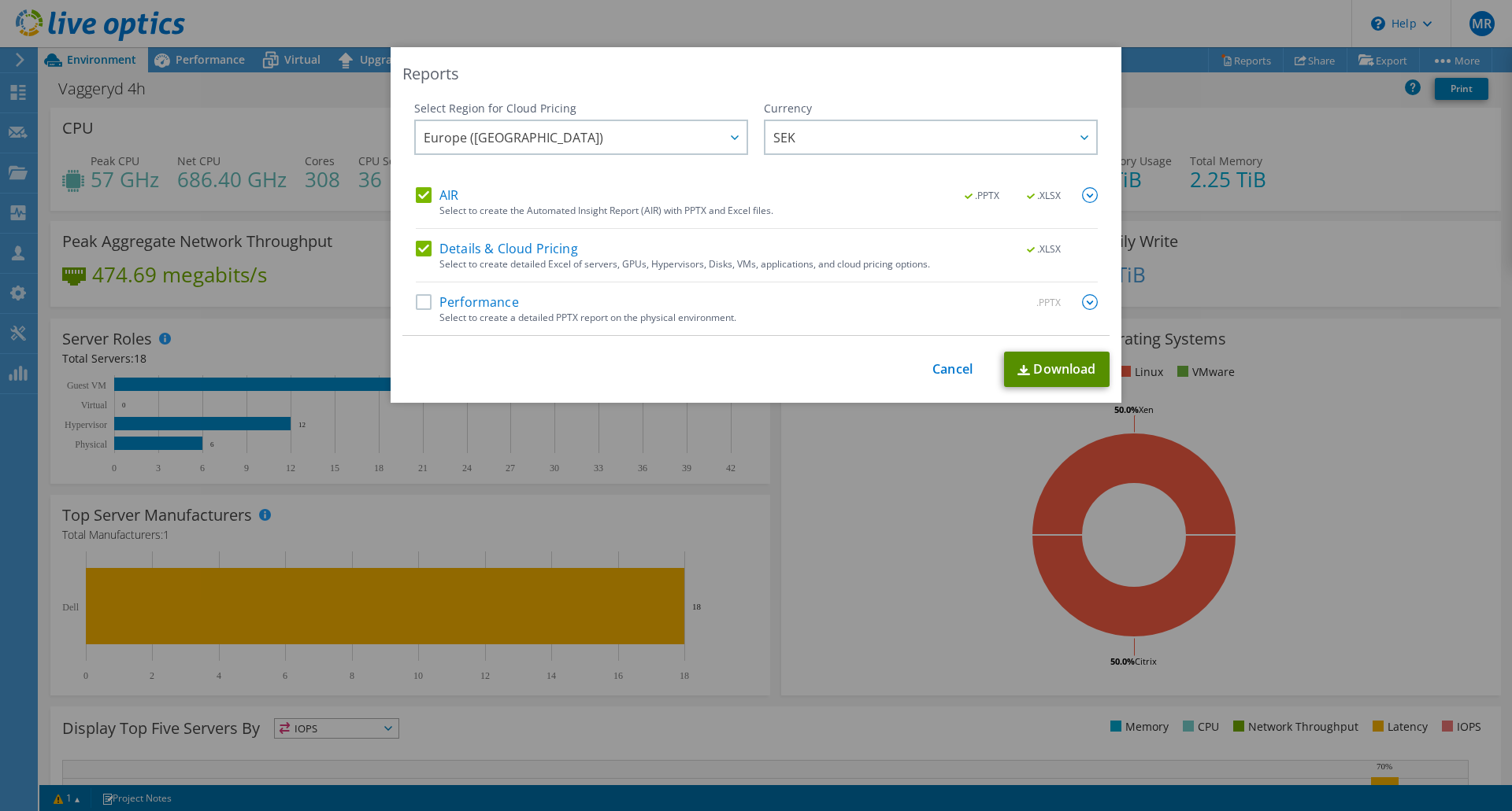
click at [1062, 371] on link "Download" at bounding box center [1057, 370] width 105 height 36
click at [908, 364] on div "This process may take a while, please wait... Cancel Download" at bounding box center [755, 370] width 707 height 36
click at [933, 368] on link "Cancel" at bounding box center [952, 370] width 40 height 15
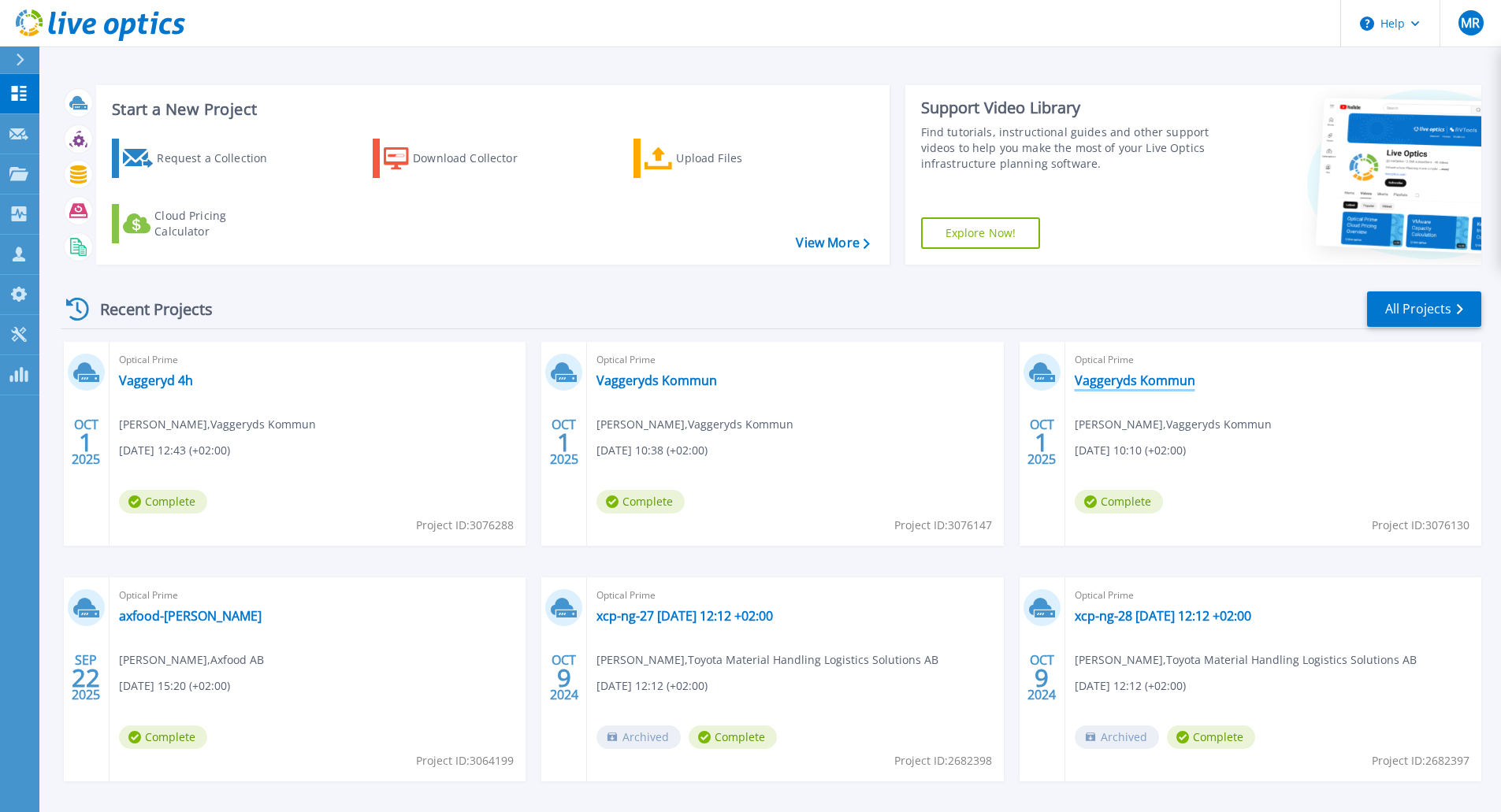
click at [1133, 388] on link "Vaggeryds Kommun" at bounding box center [1134, 381] width 120 height 16
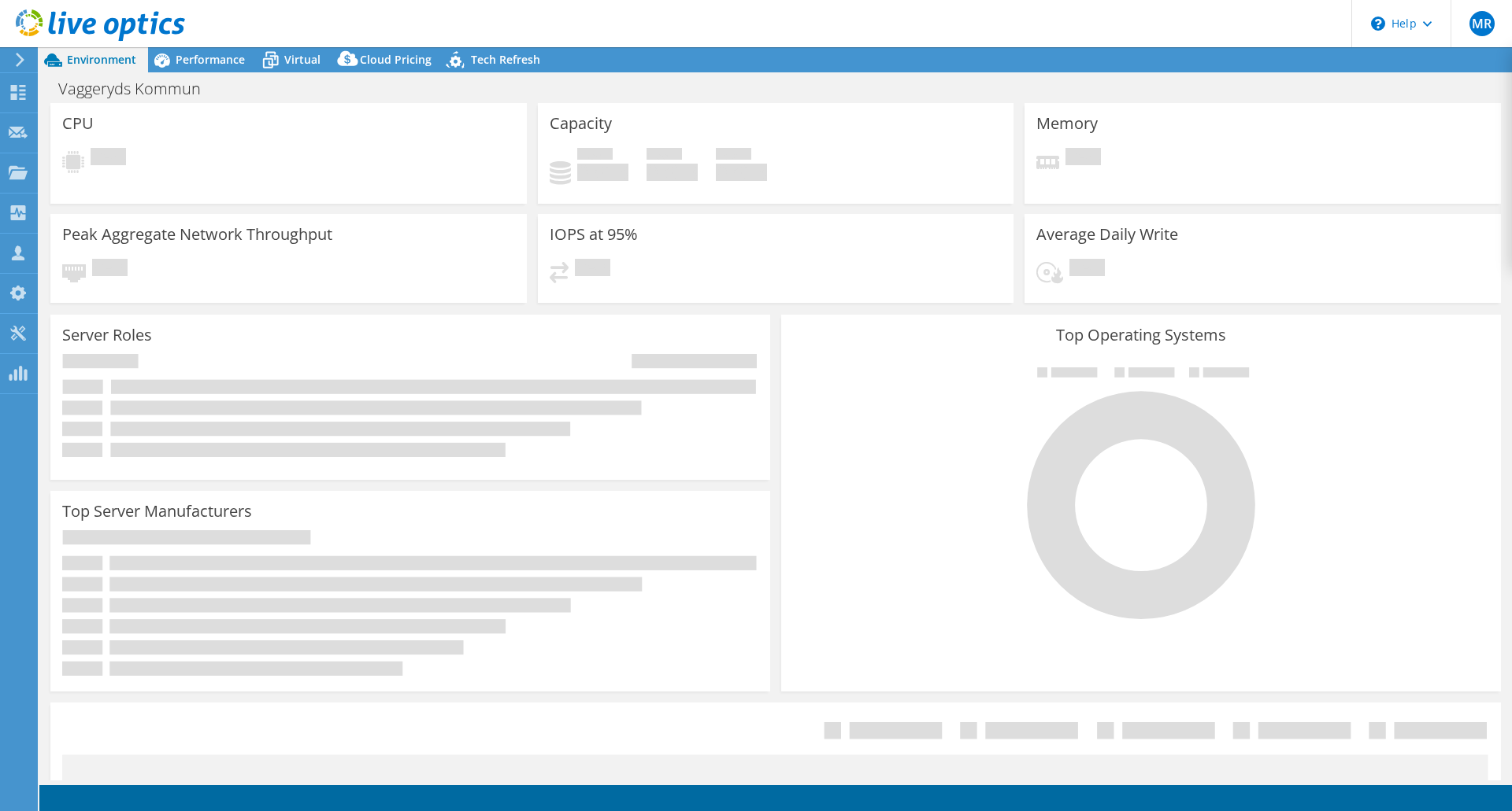
select select "EUFrankfurt"
select select "SEK"
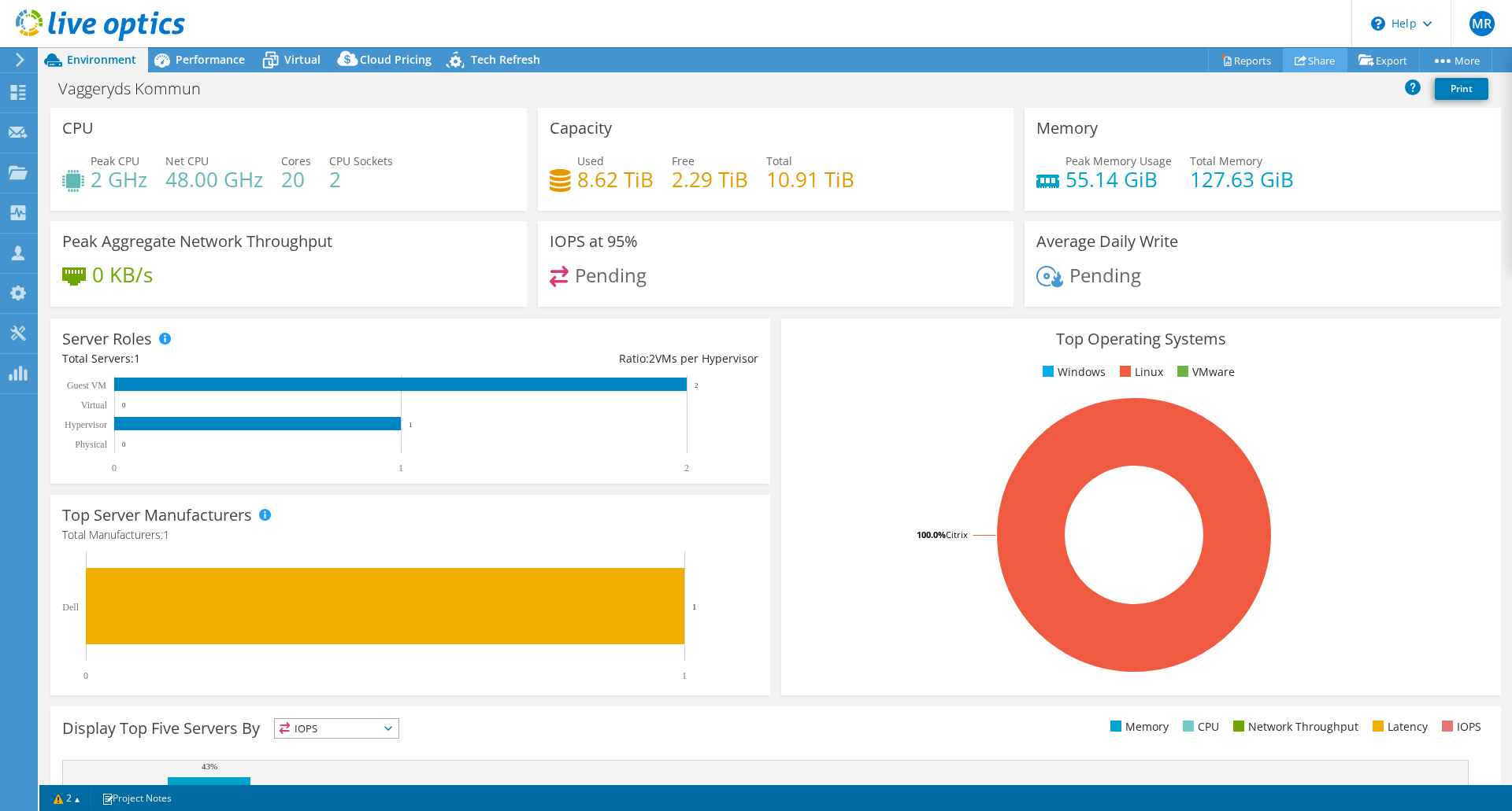
click at [1313, 67] on link "Share" at bounding box center [1315, 60] width 65 height 24
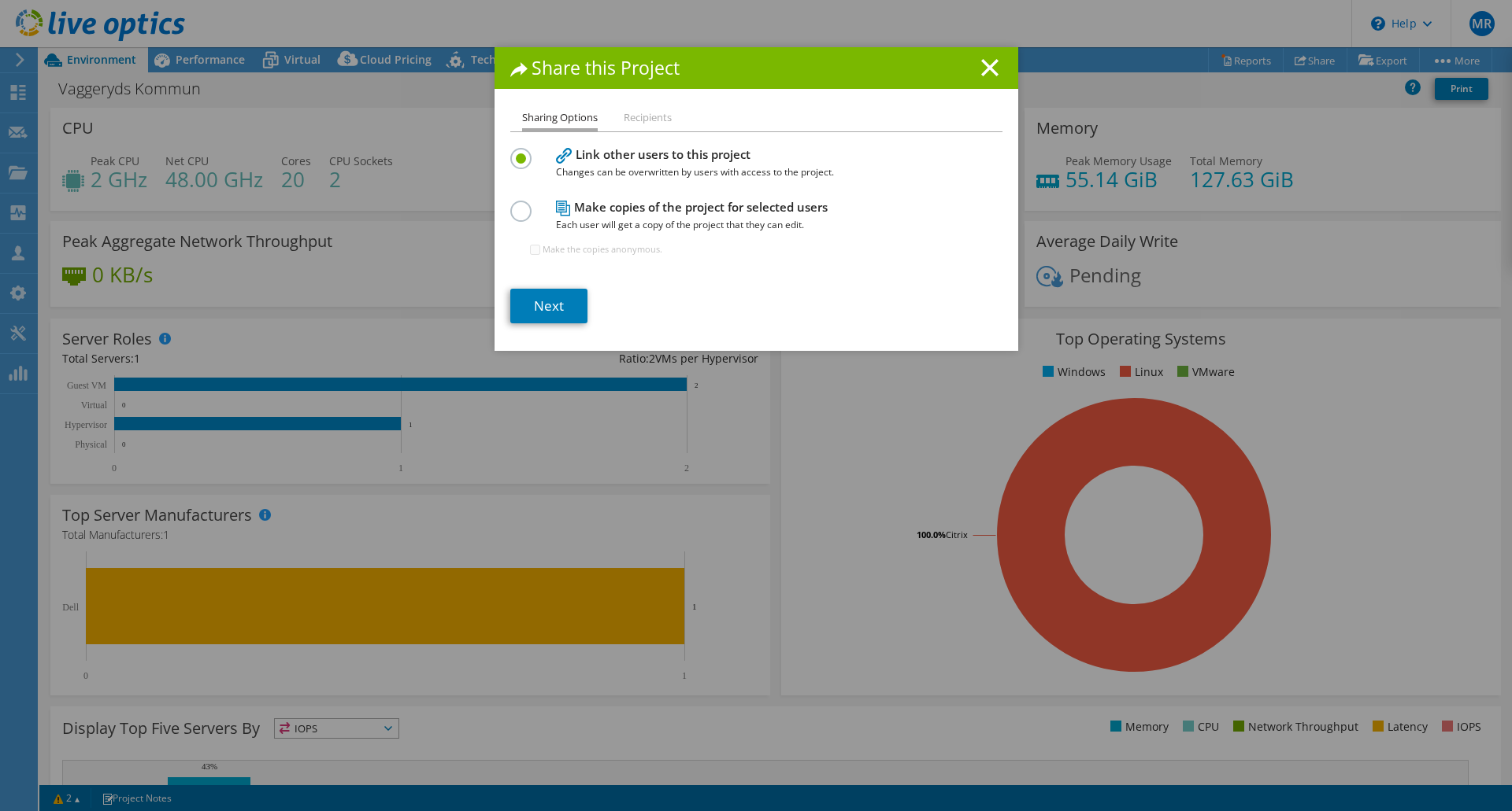
click at [655, 120] on li "Recipients" at bounding box center [647, 118] width 48 height 20
click at [515, 205] on label at bounding box center [523, 203] width 27 height 4
click at [0, 0] on input "radio" at bounding box center [0, 0] width 0 height 0
click at [554, 299] on link "Next" at bounding box center [548, 306] width 77 height 35
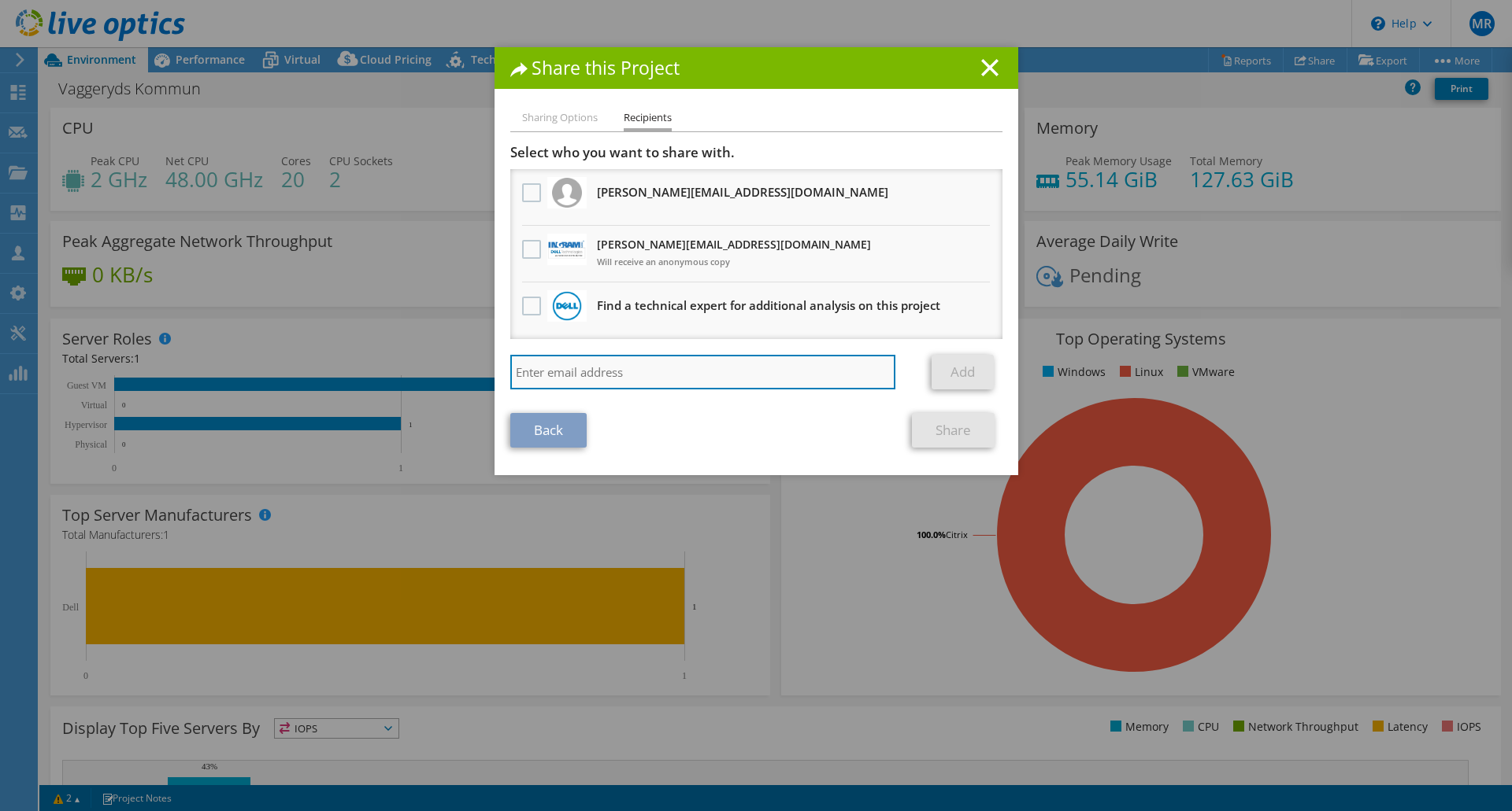
click at [689, 376] on input "search" at bounding box center [702, 372] width 386 height 35
click at [652, 368] on input "search" at bounding box center [702, 372] width 386 height 35
type input "erik.wibring@dell.com"
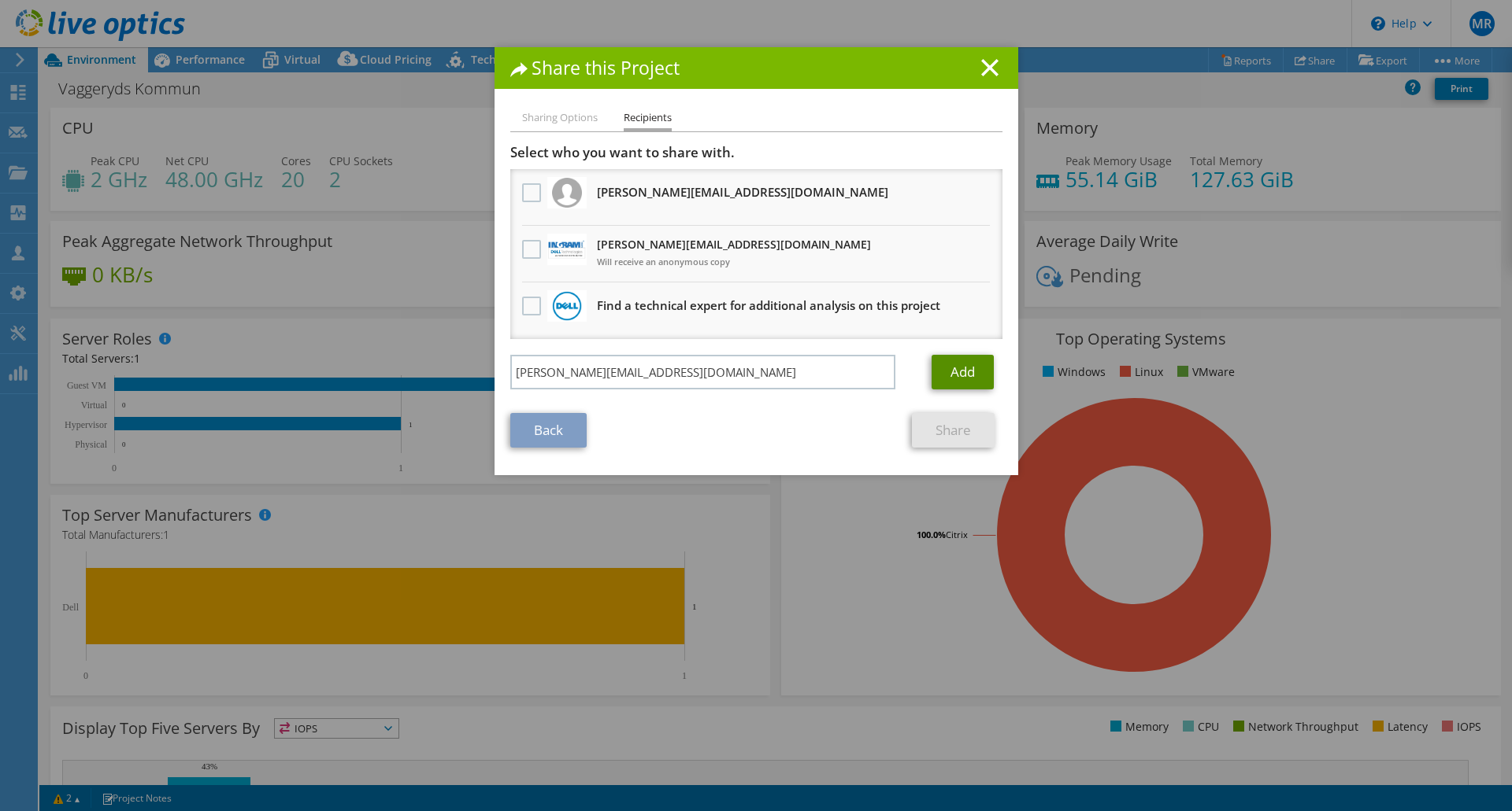
click at [952, 373] on link "Add" at bounding box center [963, 372] width 62 height 35
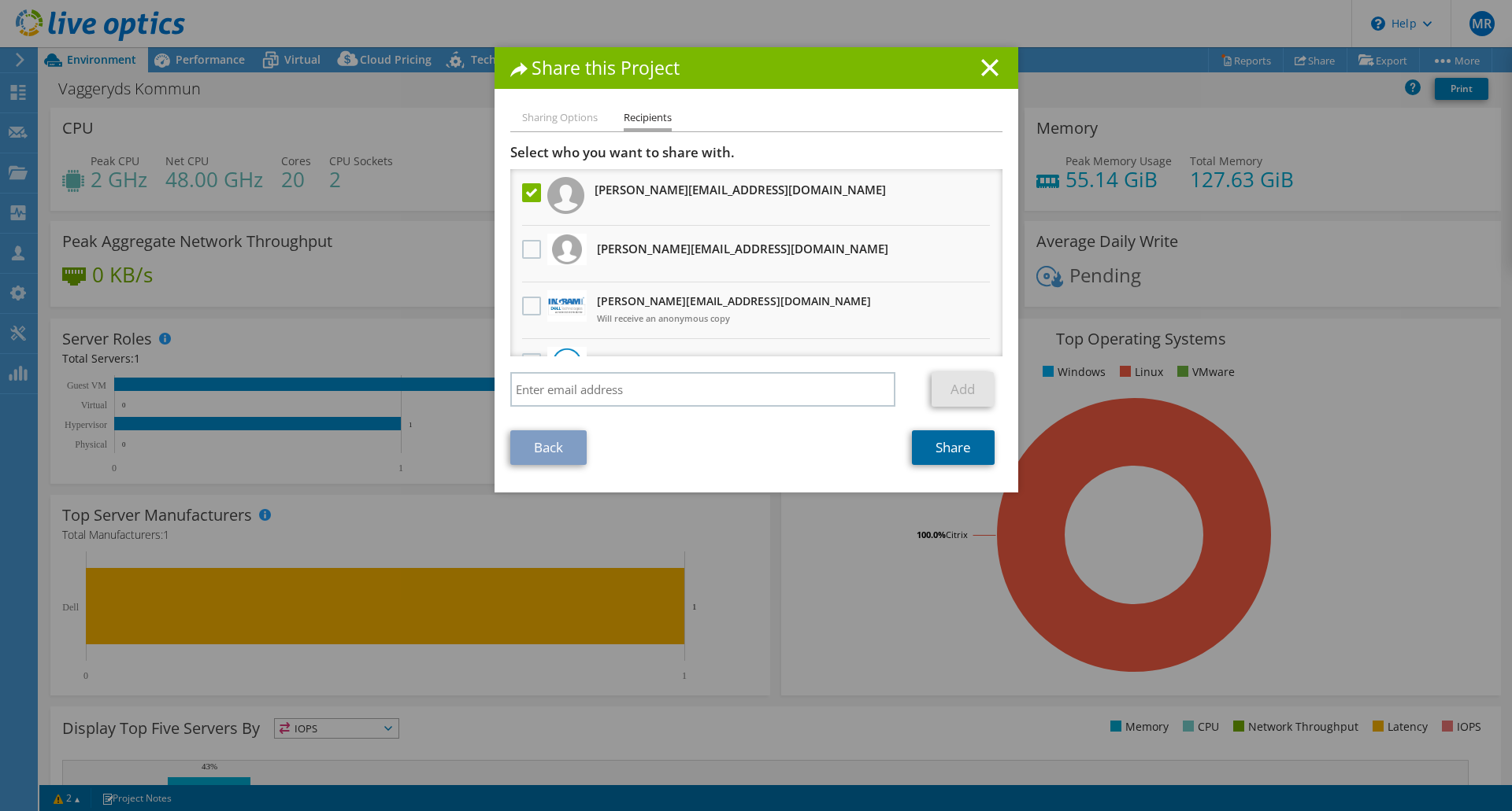
click at [971, 451] on link "Share" at bounding box center [953, 448] width 83 height 35
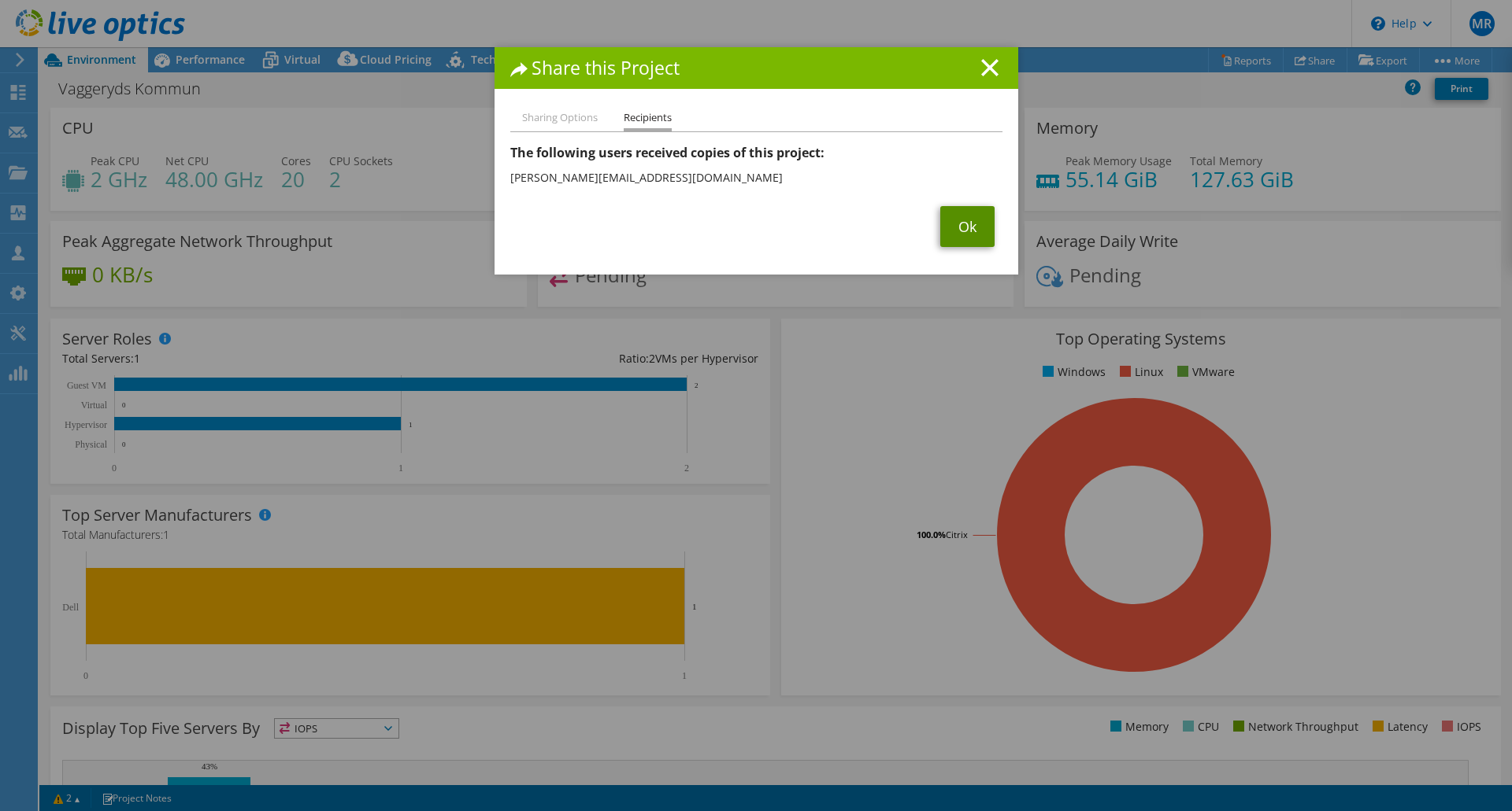
click at [977, 231] on link "Ok" at bounding box center [967, 227] width 54 height 41
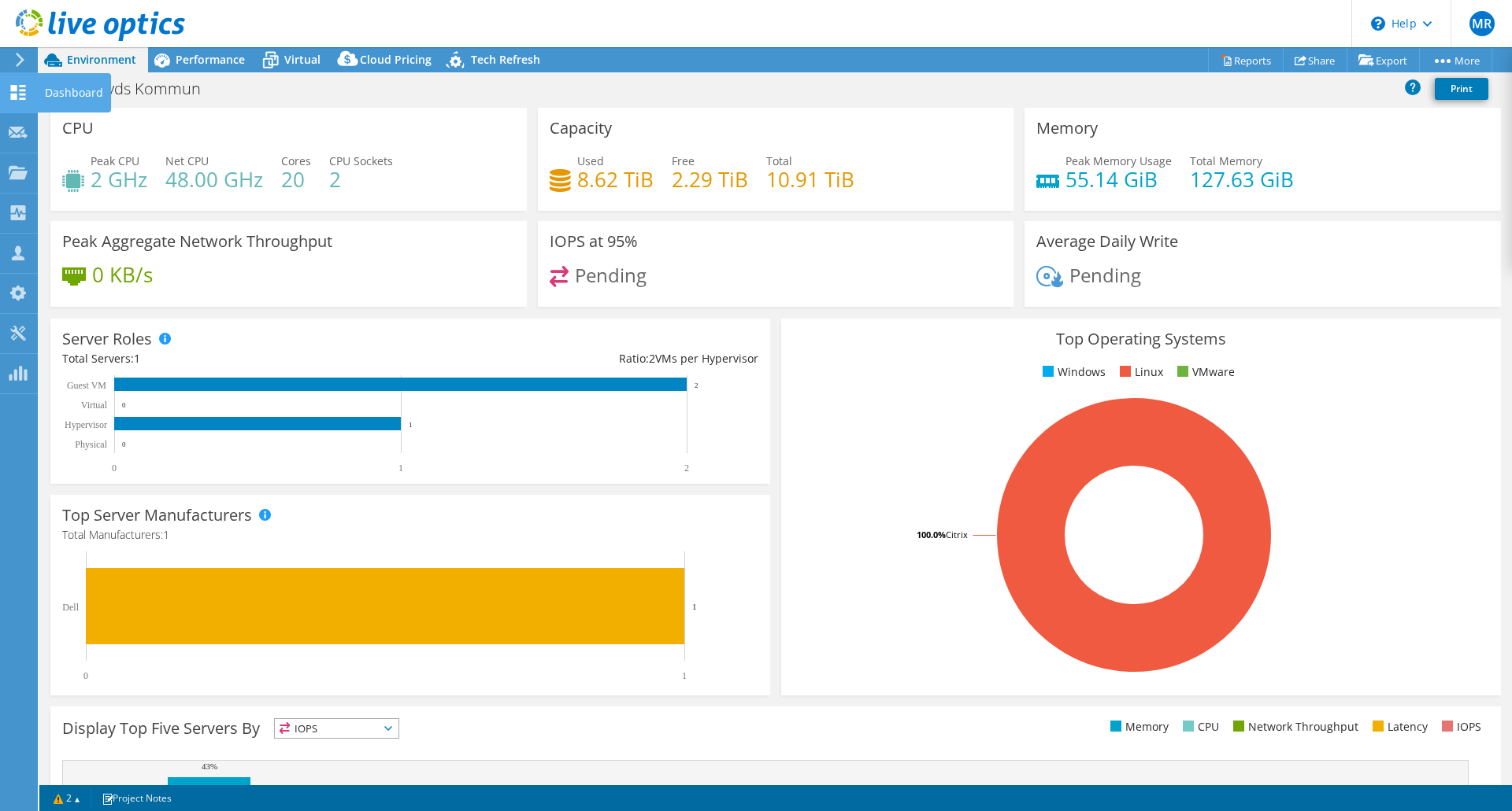
click at [19, 95] on icon at bounding box center [18, 93] width 19 height 15
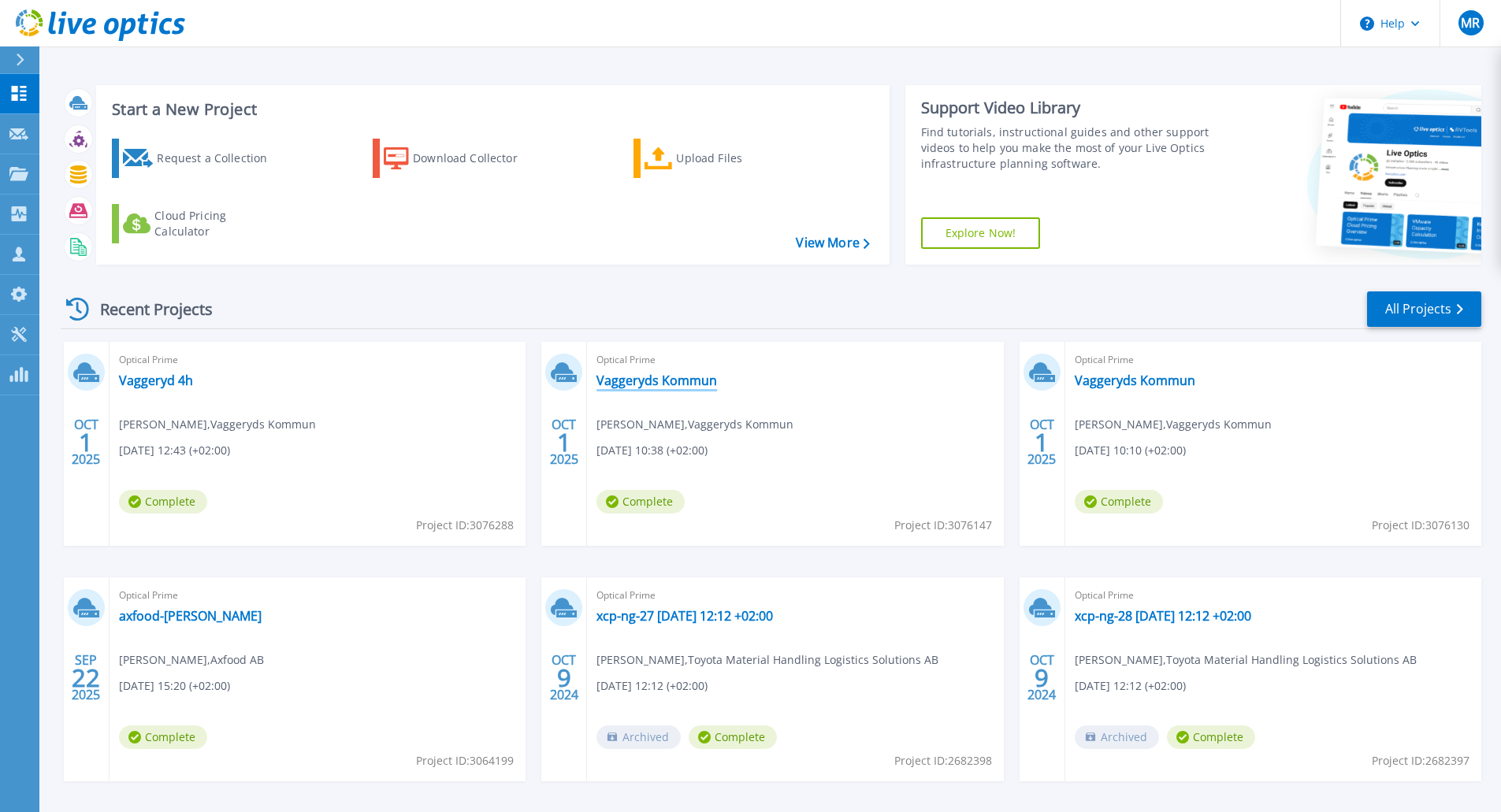
click at [696, 376] on link "Vaggeryds Kommun" at bounding box center [657, 381] width 120 height 16
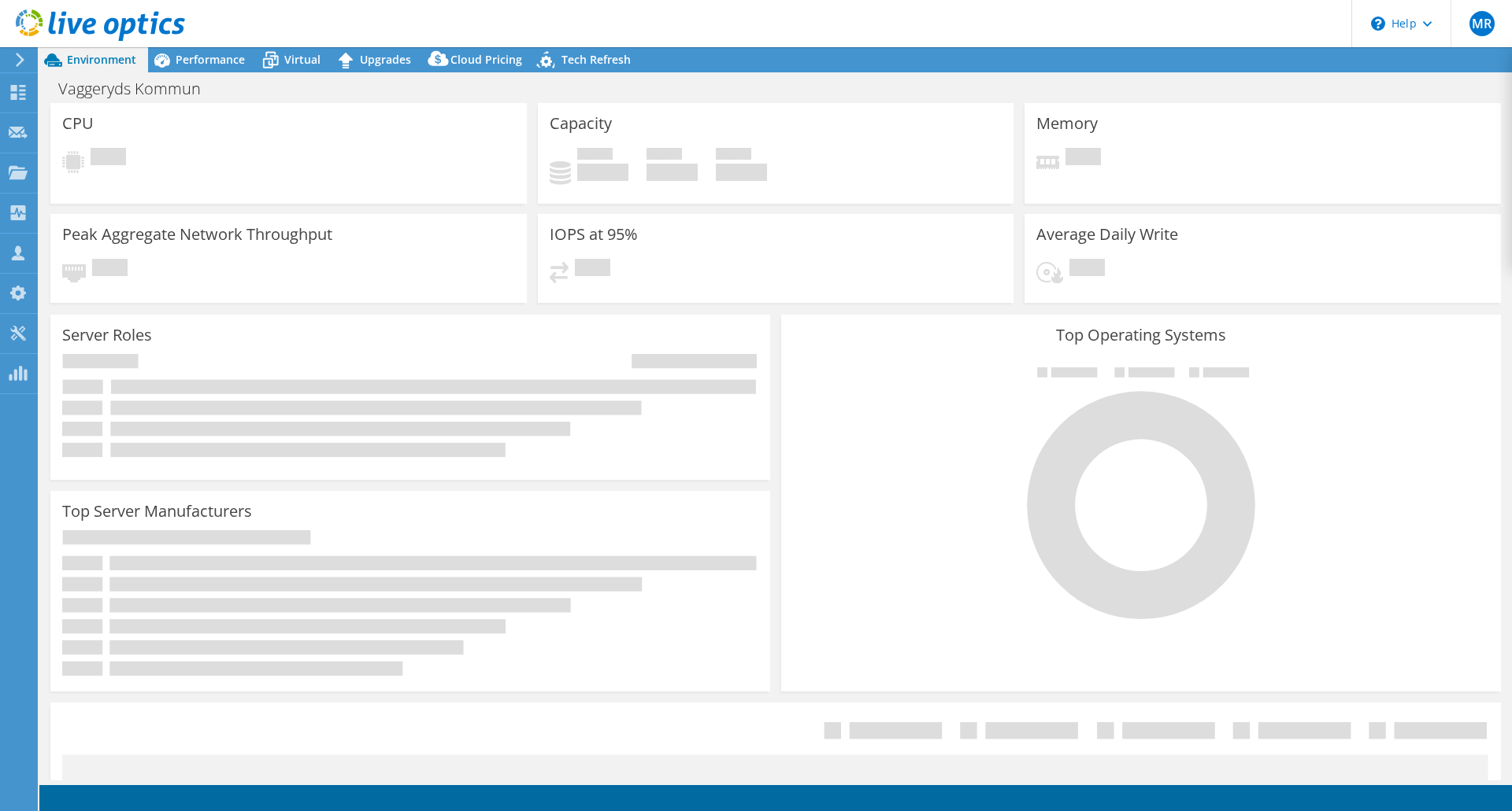
select select "EUFrankfurt"
select select "SEK"
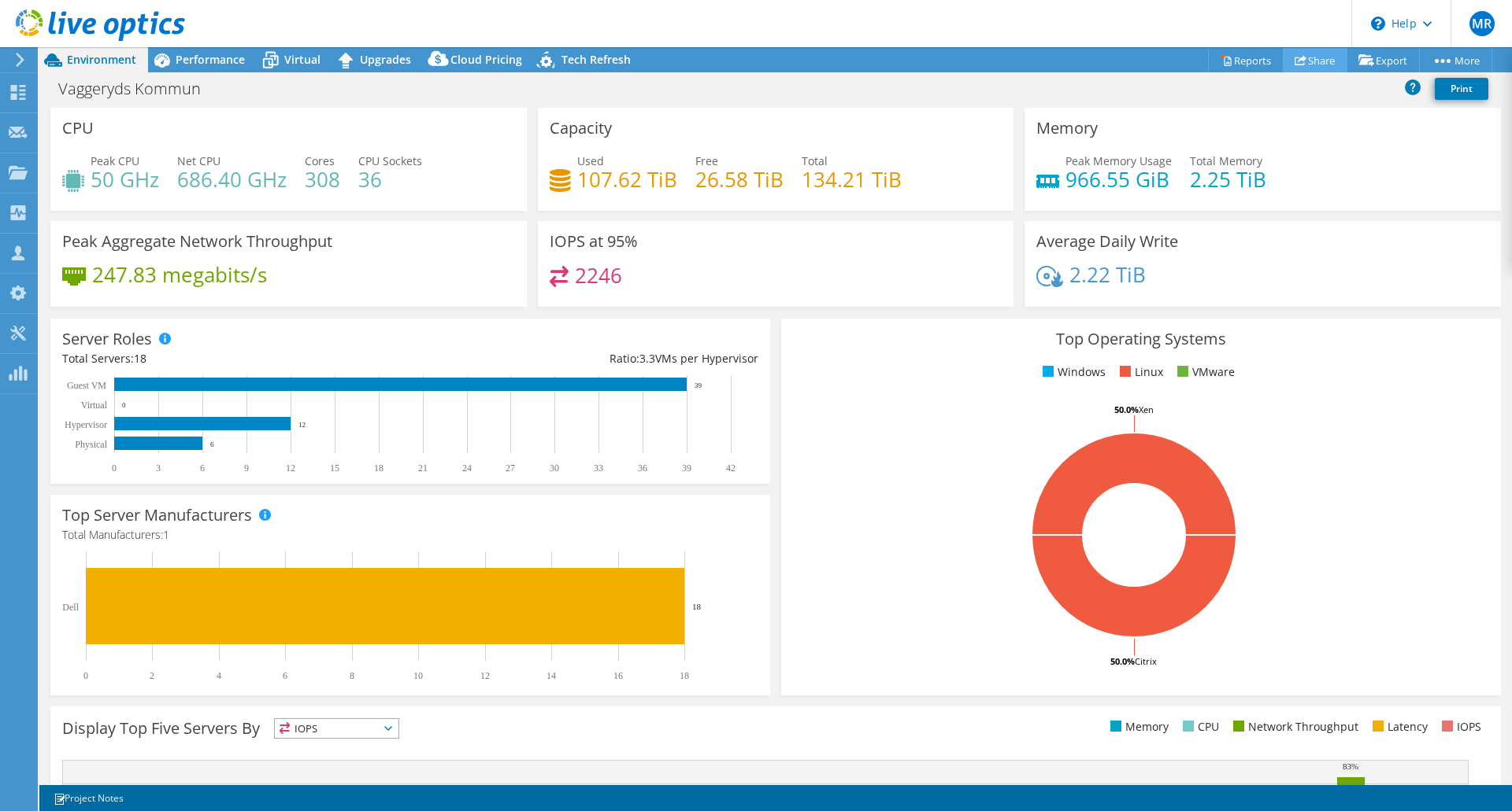
click at [1298, 60] on link "Share" at bounding box center [1315, 60] width 65 height 24
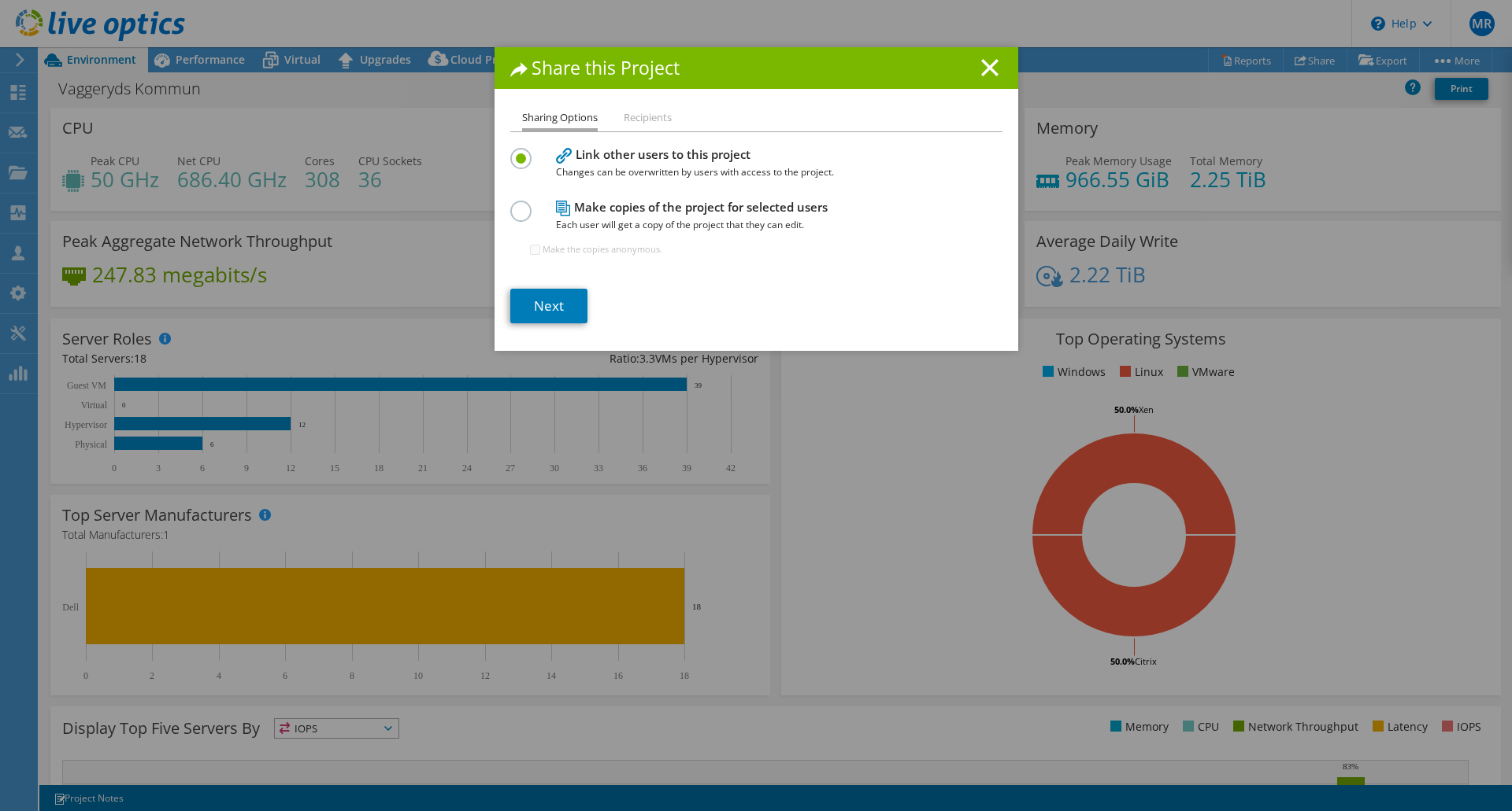
click at [518, 205] on label at bounding box center [523, 203] width 27 height 4
click at [0, 0] on input "radio" at bounding box center [0, 0] width 0 height 0
click at [551, 304] on link "Next" at bounding box center [548, 306] width 77 height 35
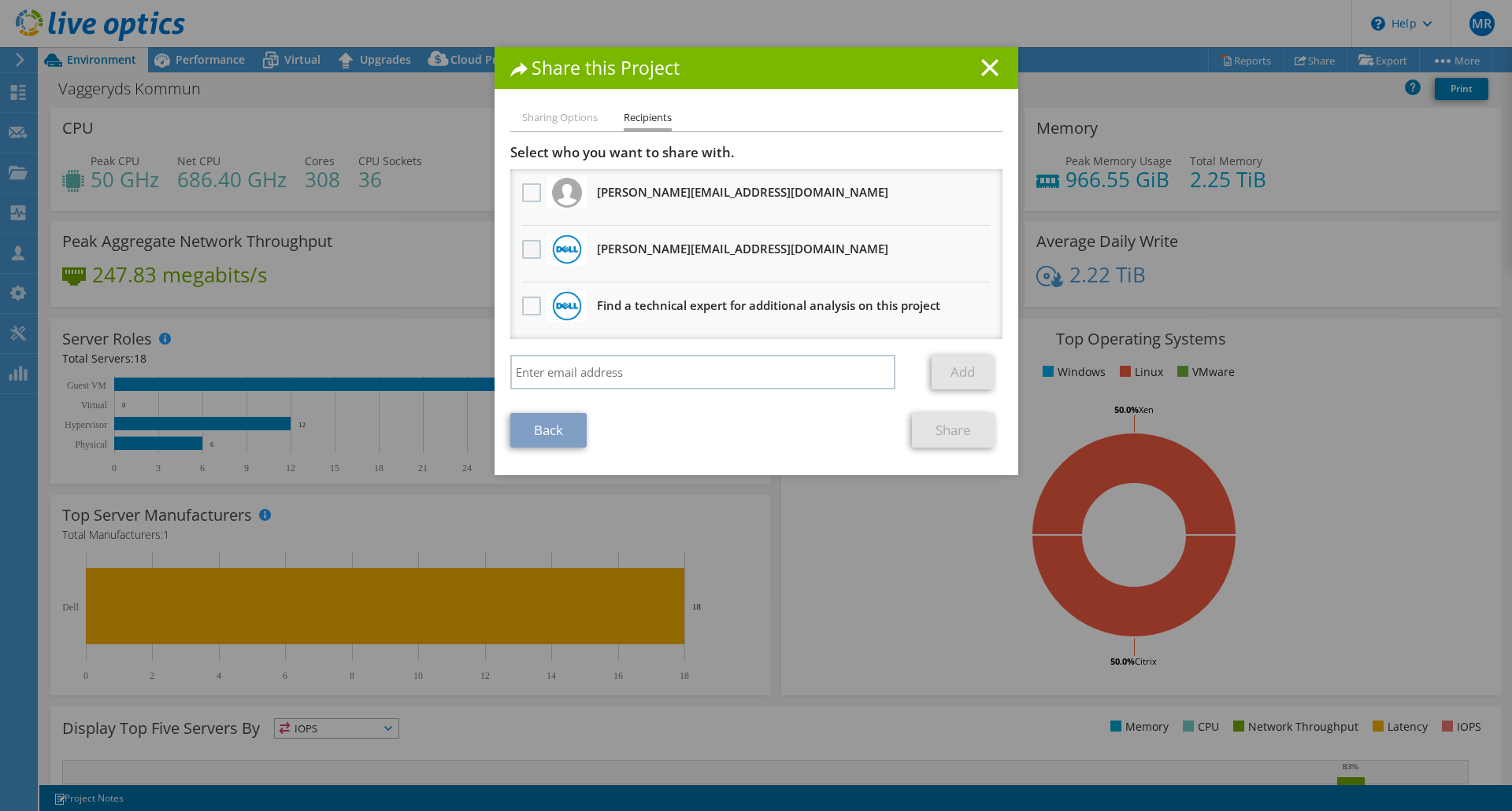
click at [522, 251] on label at bounding box center [533, 250] width 23 height 19
click at [0, 0] on input "checkbox" at bounding box center [0, 0] width 0 height 0
click at [947, 436] on link "Share" at bounding box center [953, 430] width 83 height 35
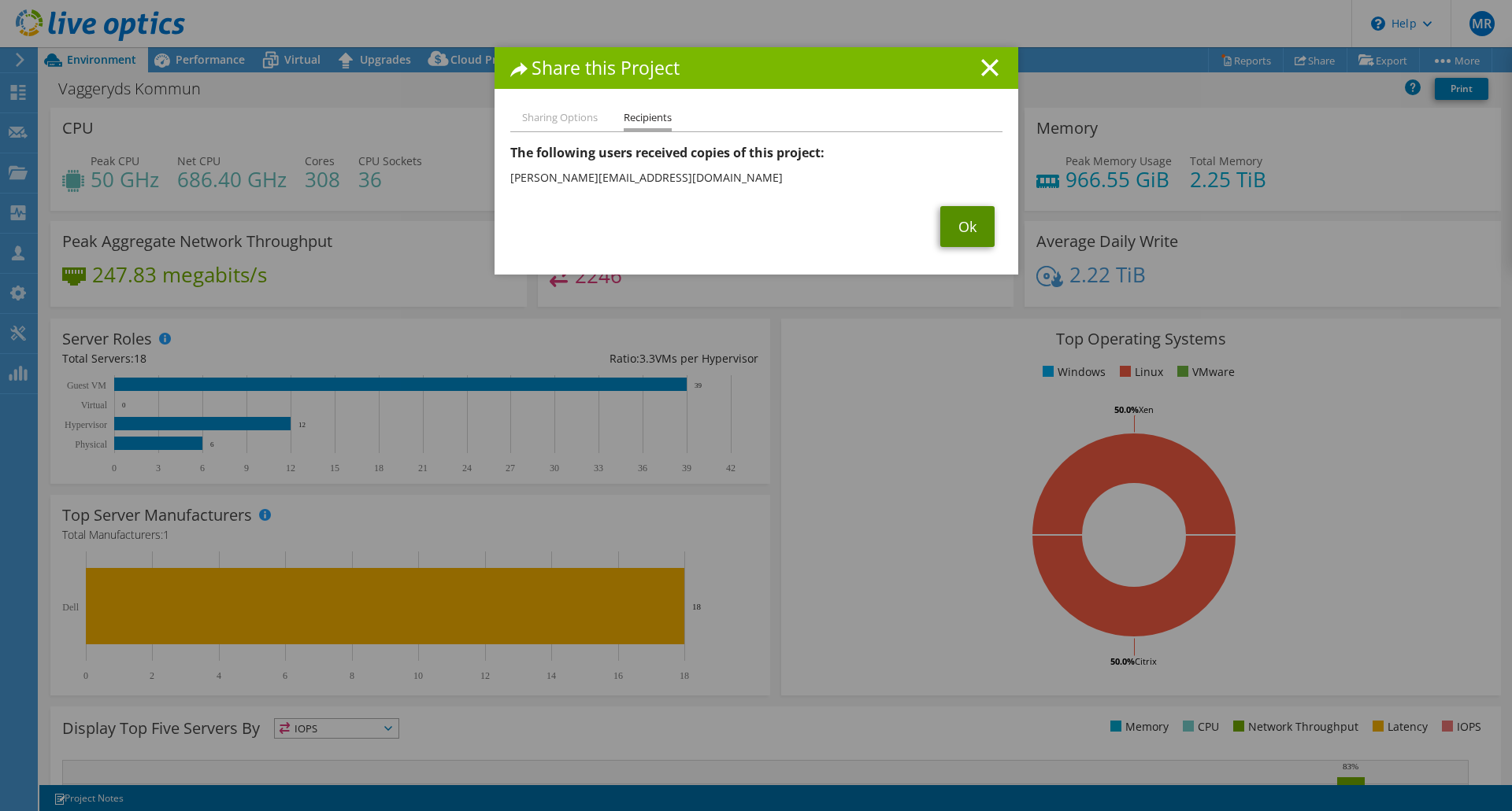
click at [957, 240] on link "Ok" at bounding box center [967, 227] width 54 height 41
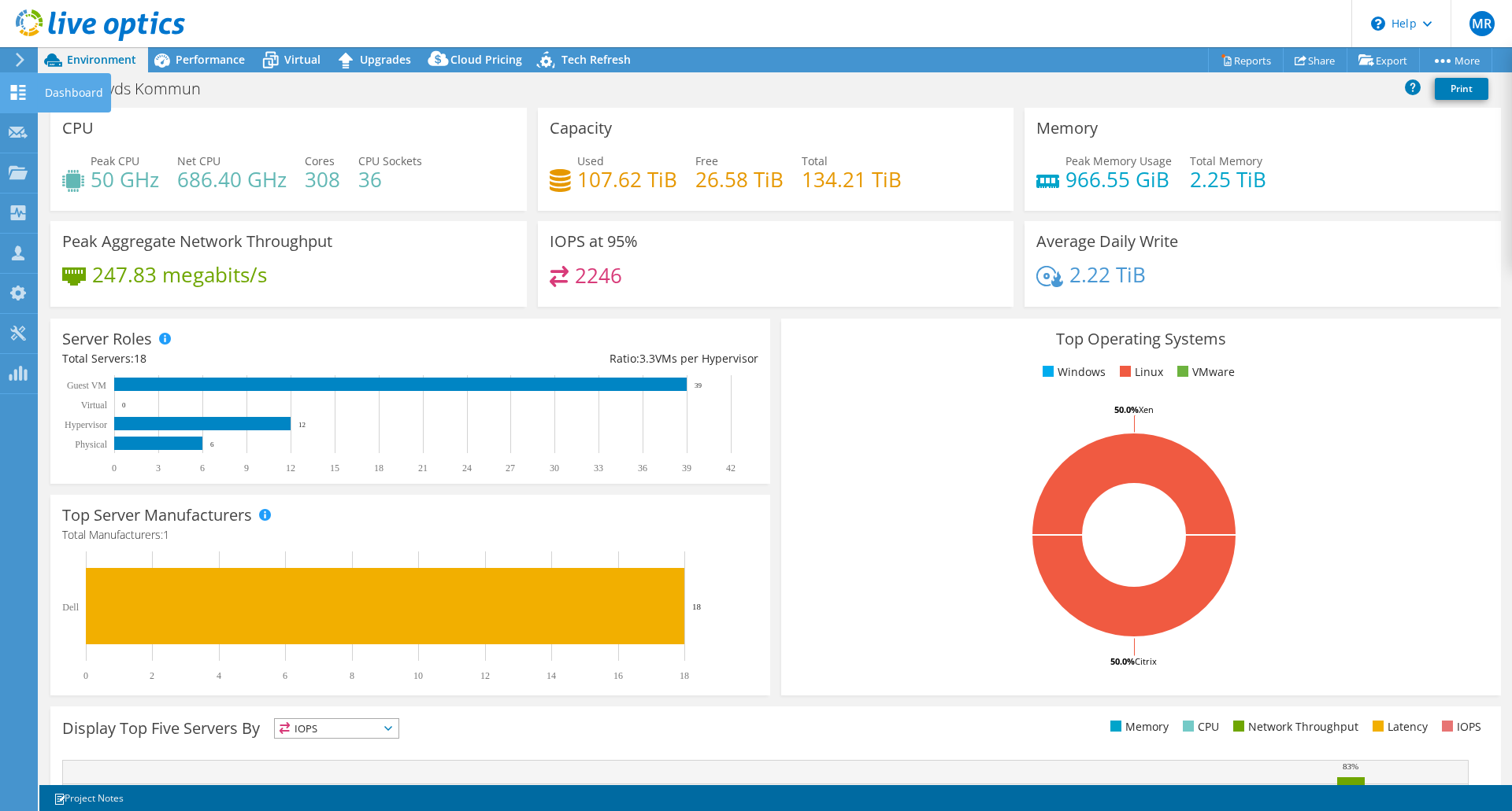
click at [25, 99] on use at bounding box center [19, 93] width 15 height 15
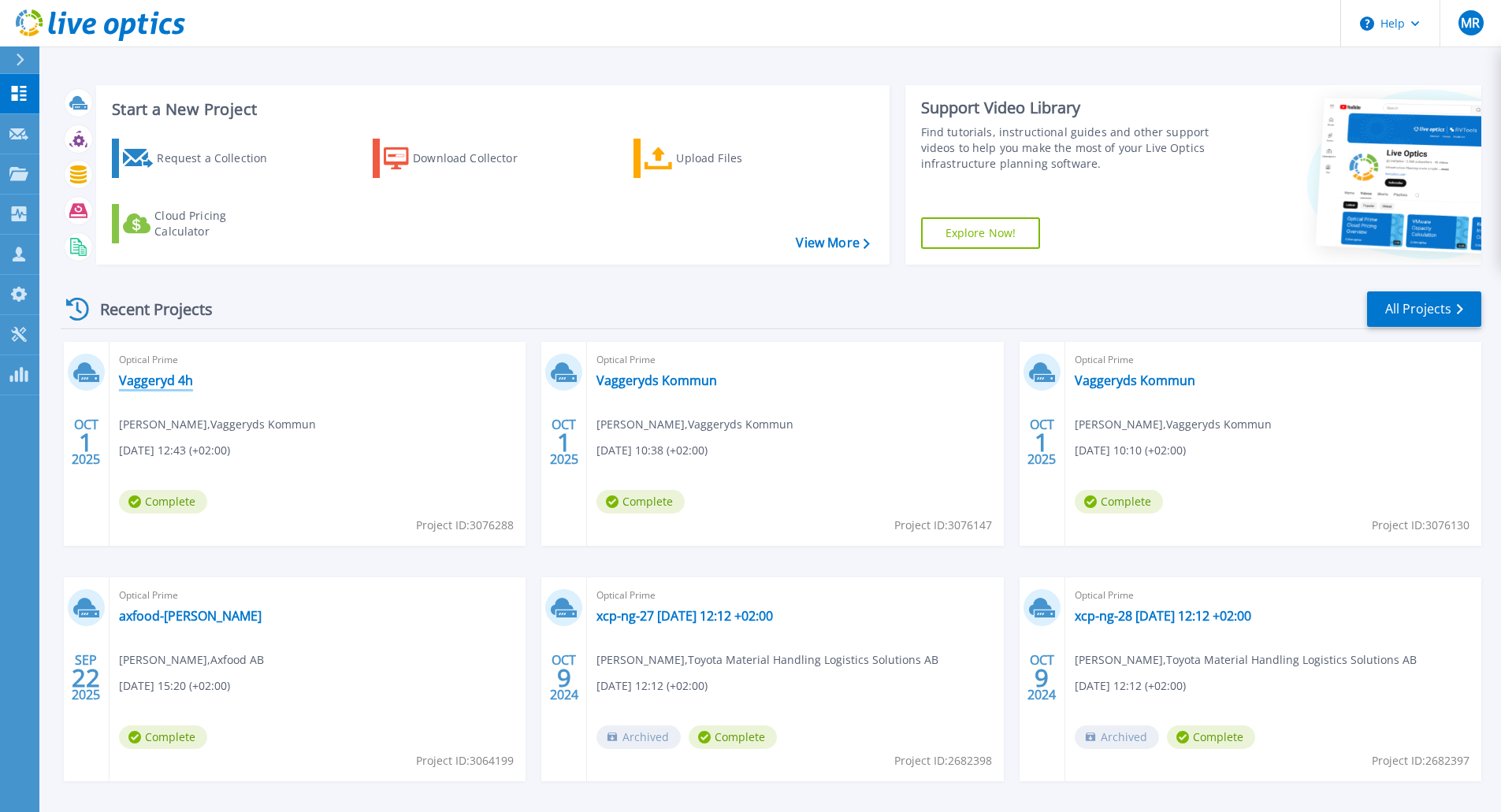
click at [157, 386] on link "Vaggeryd 4h" at bounding box center [156, 381] width 74 height 16
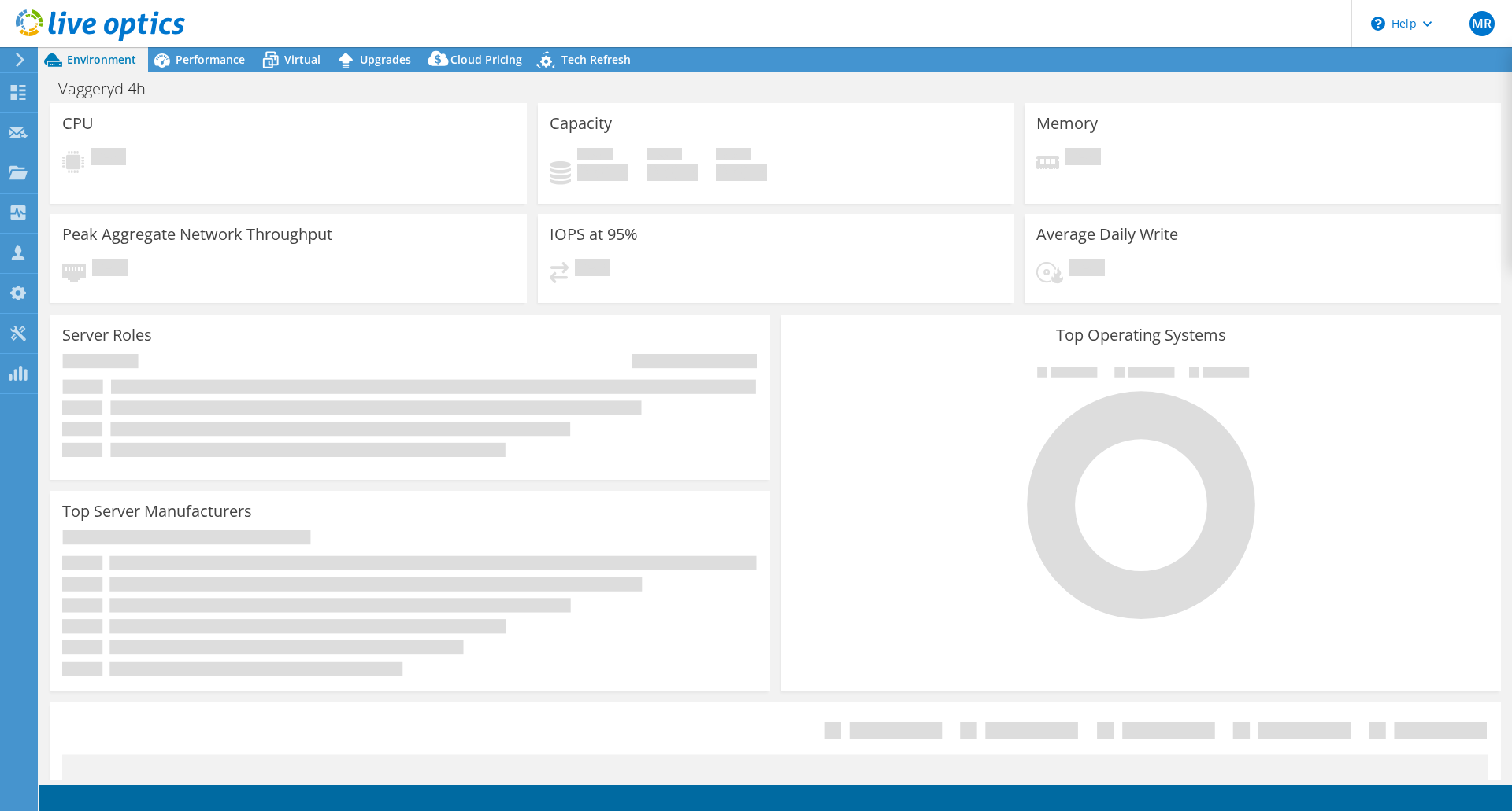
select select "EUFrankfurt"
select select "SEK"
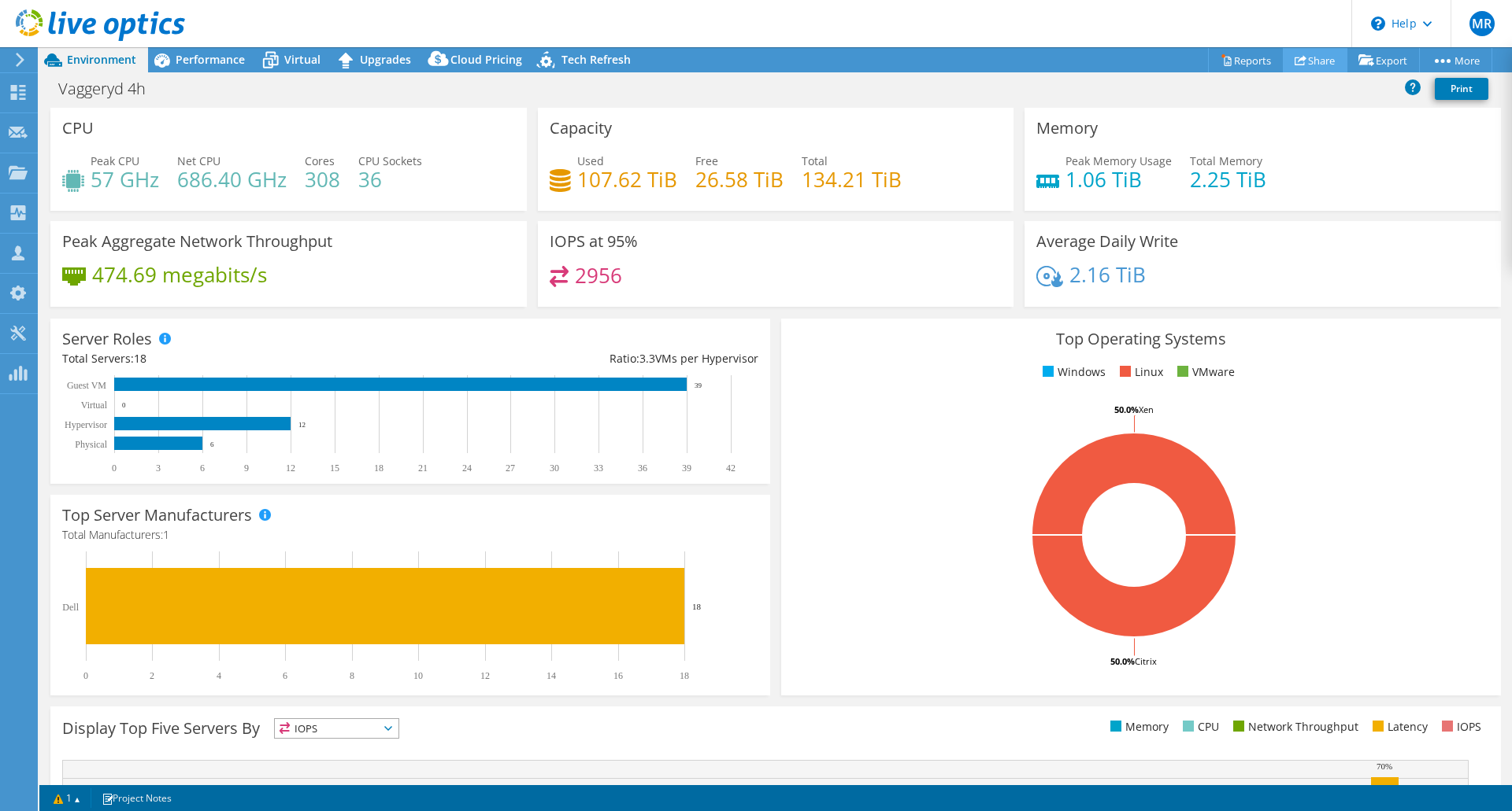
click at [1317, 64] on link "Share" at bounding box center [1315, 60] width 65 height 24
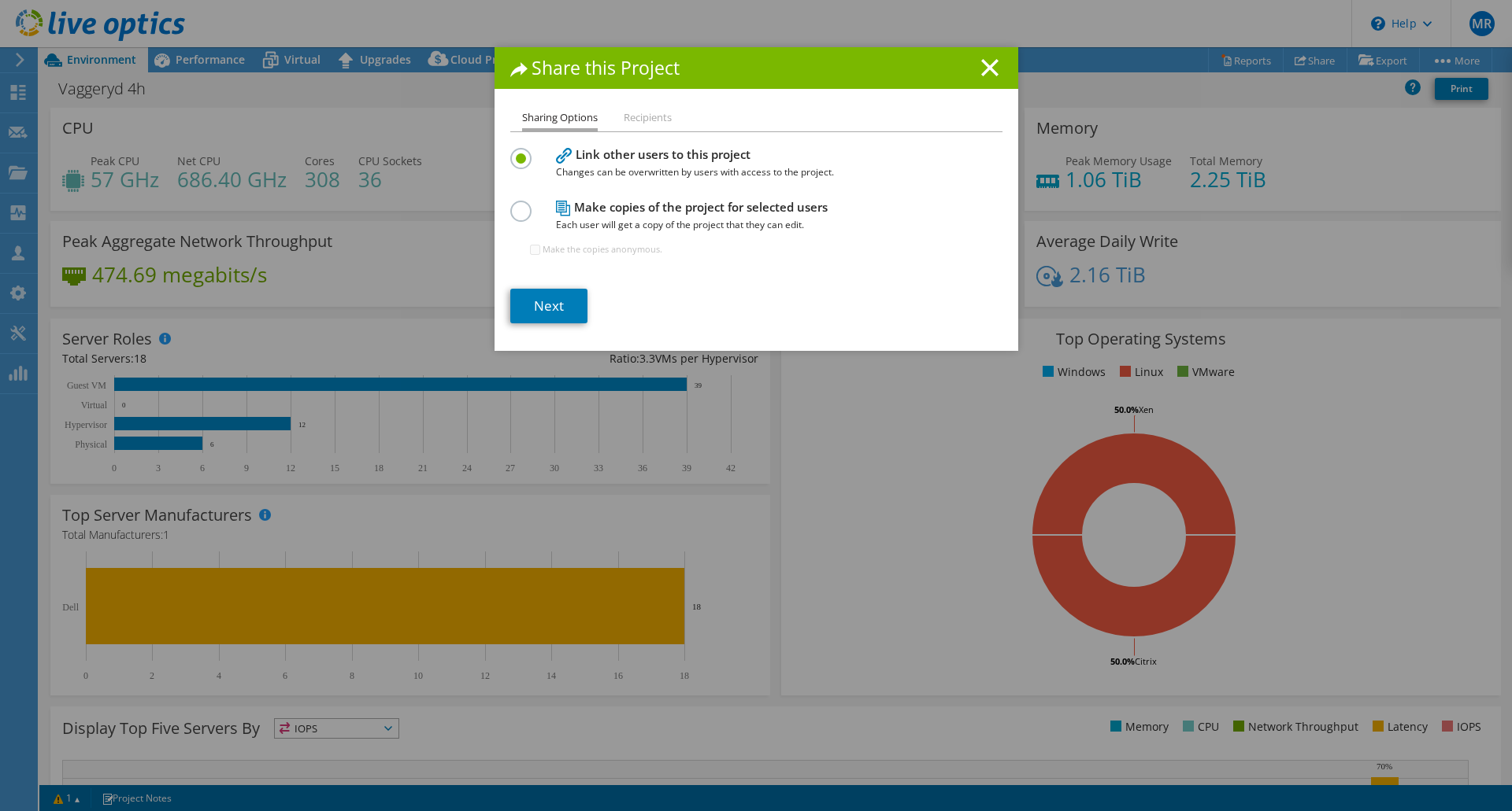
click at [510, 205] on label at bounding box center [523, 203] width 27 height 4
click at [0, 0] on input "radio" at bounding box center [0, 0] width 0 height 0
click at [551, 299] on link "Next" at bounding box center [548, 306] width 77 height 35
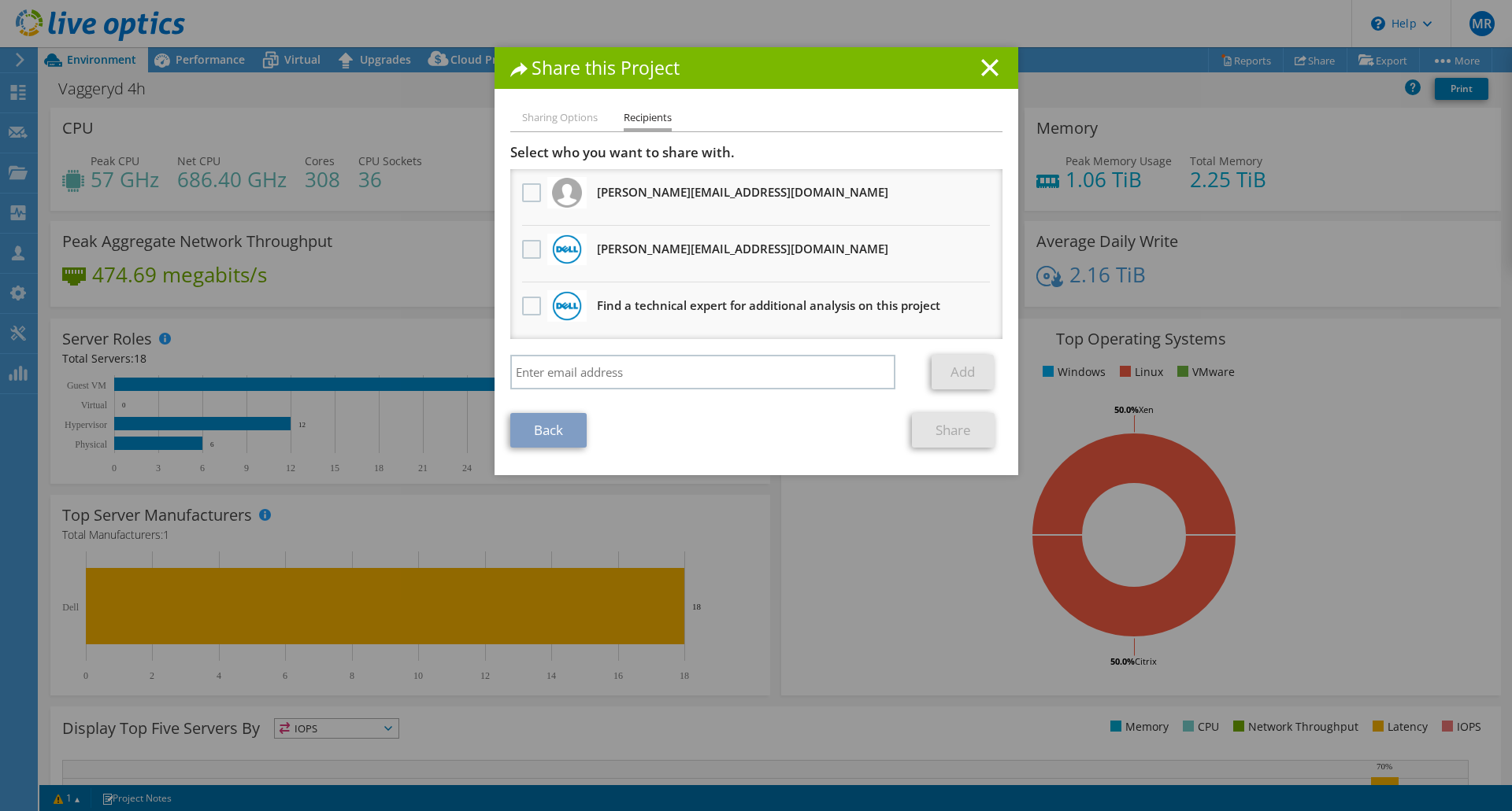
click at [532, 252] on label at bounding box center [533, 250] width 23 height 19
click at [0, 0] on input "checkbox" at bounding box center [0, 0] width 0 height 0
click at [958, 439] on link "Share" at bounding box center [953, 430] width 83 height 35
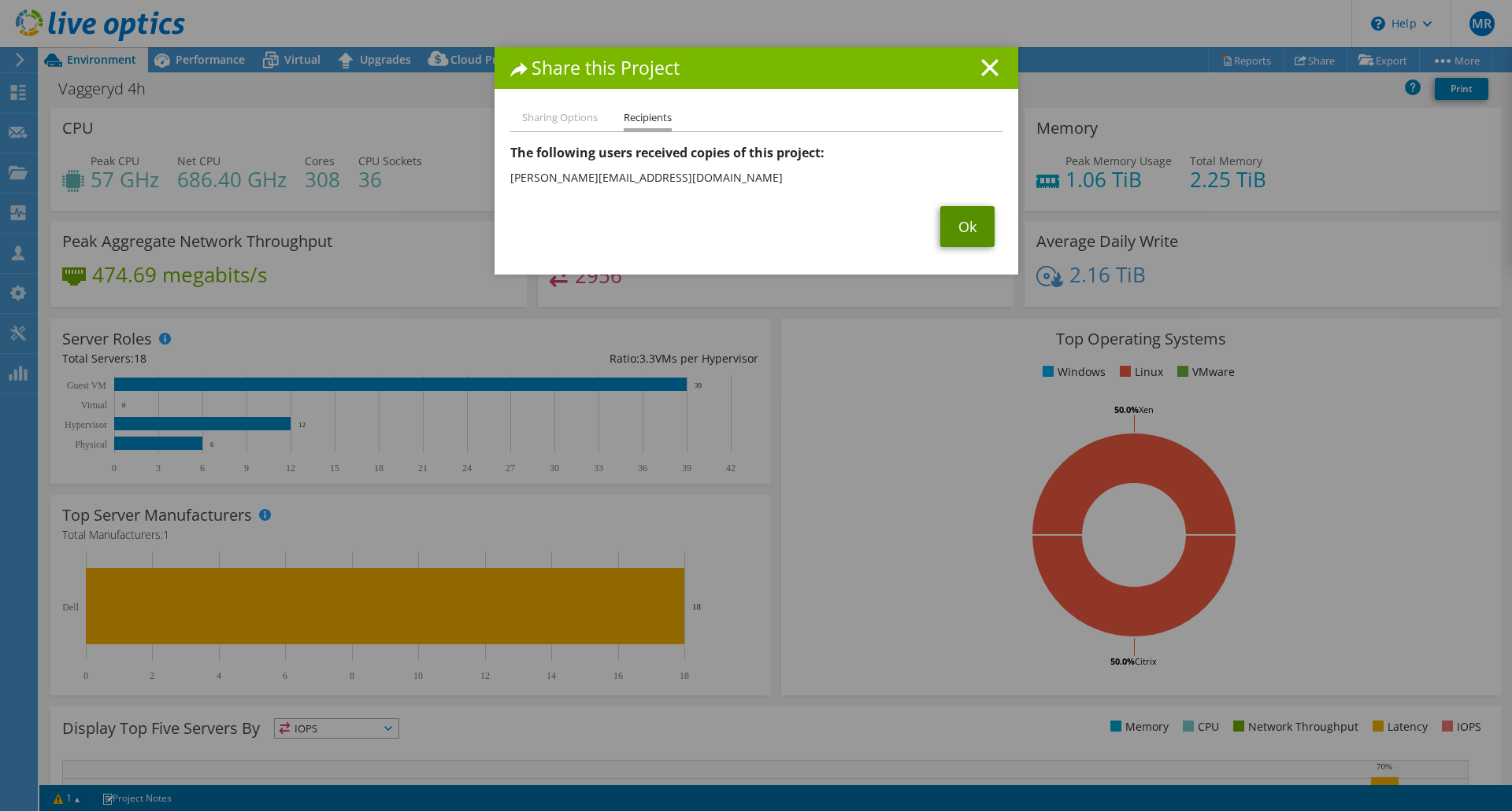
click at [966, 236] on link "Ok" at bounding box center [967, 227] width 54 height 41
